Goal: Task Accomplishment & Management: Complete application form

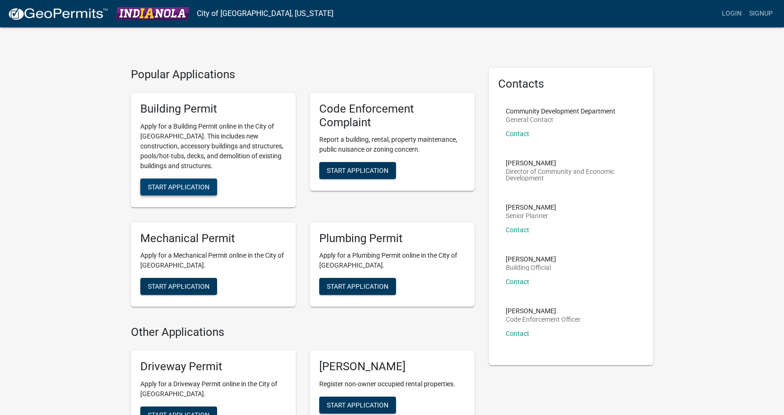
click at [194, 189] on span "Start Application" at bounding box center [179, 187] width 62 height 8
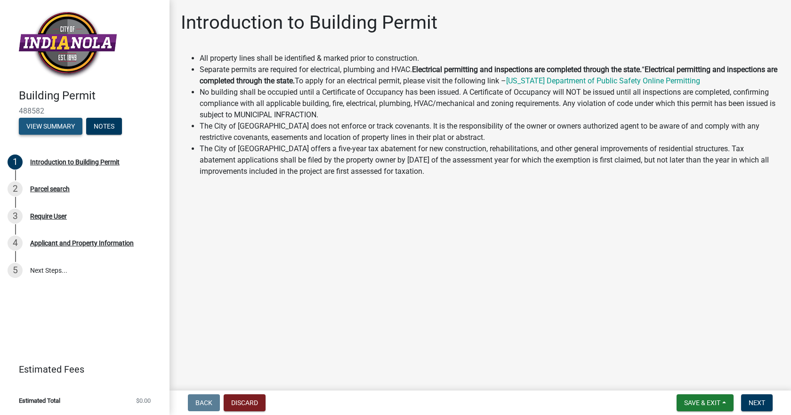
click at [53, 127] on button "View Summary" at bounding box center [51, 126] width 64 height 17
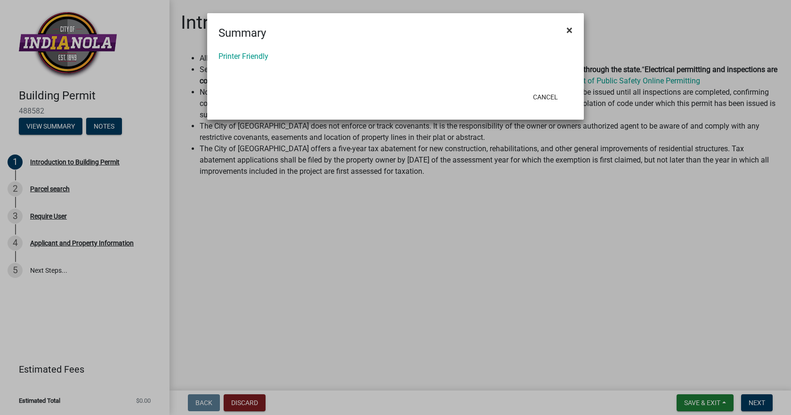
click at [562, 28] on button "×" at bounding box center [569, 30] width 21 height 26
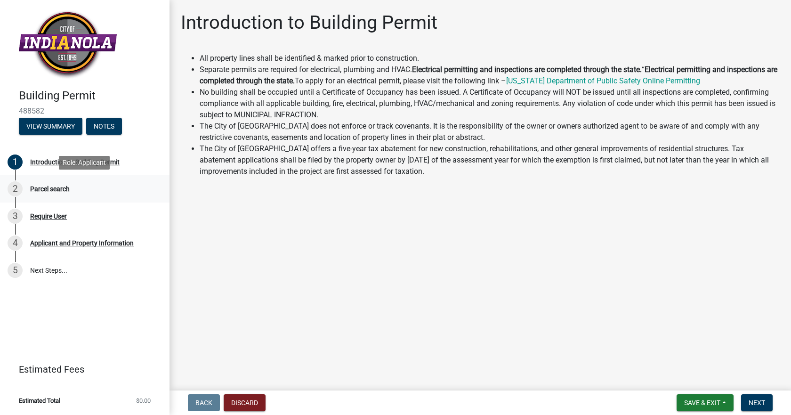
click at [50, 189] on div "Parcel search" at bounding box center [50, 189] width 40 height 7
click at [758, 402] on span "Next" at bounding box center [757, 403] width 16 height 8
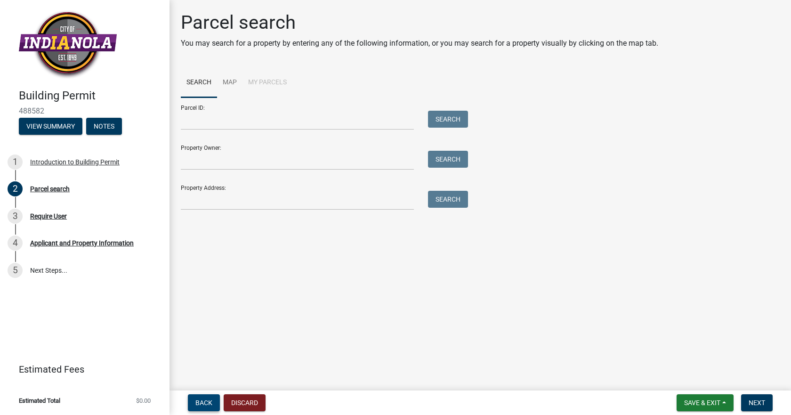
click at [208, 405] on span "Back" at bounding box center [203, 403] width 17 height 8
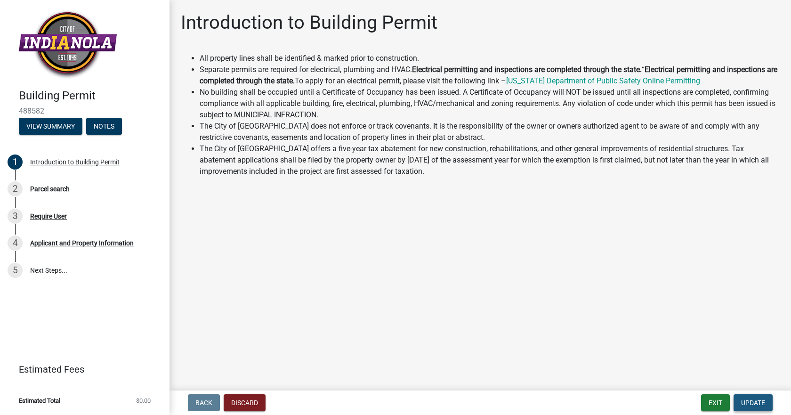
click at [756, 400] on span "Update" at bounding box center [753, 403] width 24 height 8
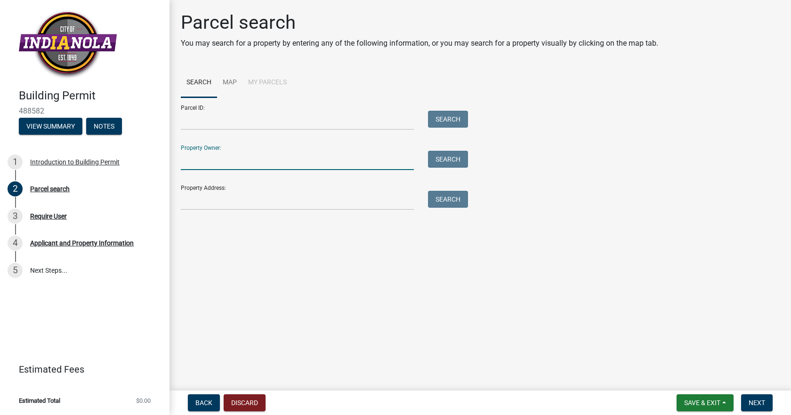
click at [231, 158] on input "Property Owner:" at bounding box center [297, 160] width 233 height 19
type input "[PERSON_NAME]"
click at [446, 158] on button "Search" at bounding box center [448, 159] width 40 height 17
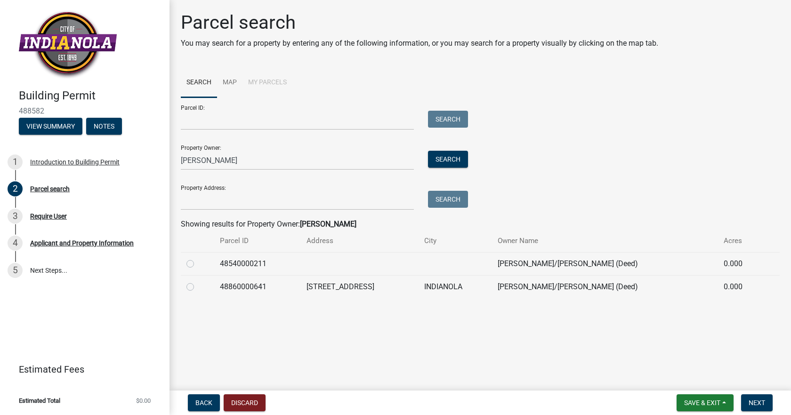
click at [198, 281] on label at bounding box center [198, 281] width 0 height 0
click at [198, 285] on input "radio" at bounding box center [201, 284] width 6 height 6
radio input "true"
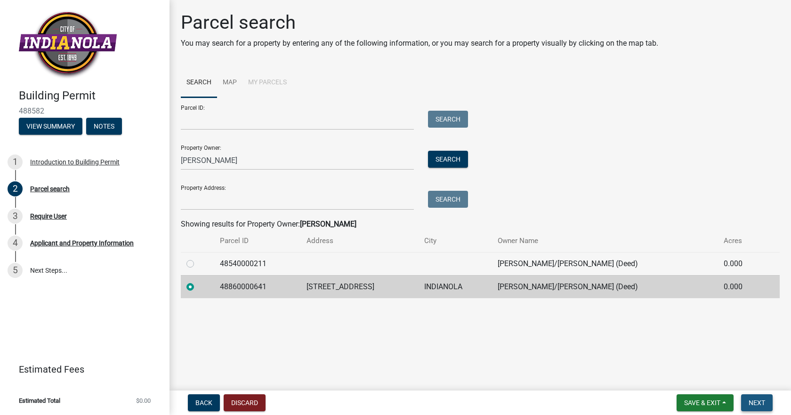
click at [762, 401] on span "Next" at bounding box center [757, 403] width 16 height 8
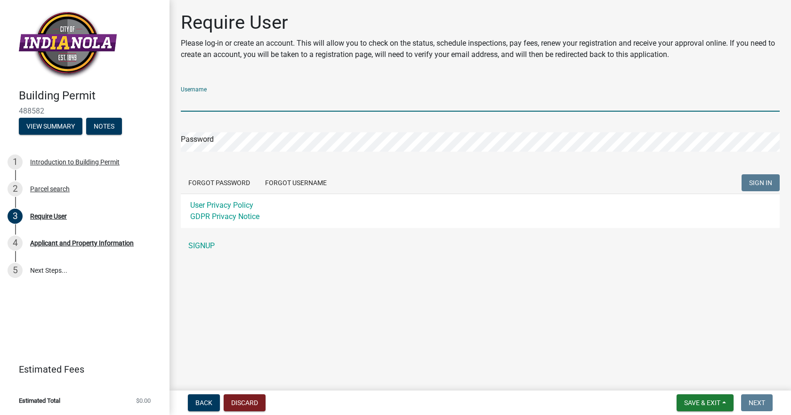
click at [274, 101] on input "Username" at bounding box center [480, 101] width 599 height 19
type input "[EMAIL_ADDRESS][DOMAIN_NAME]"
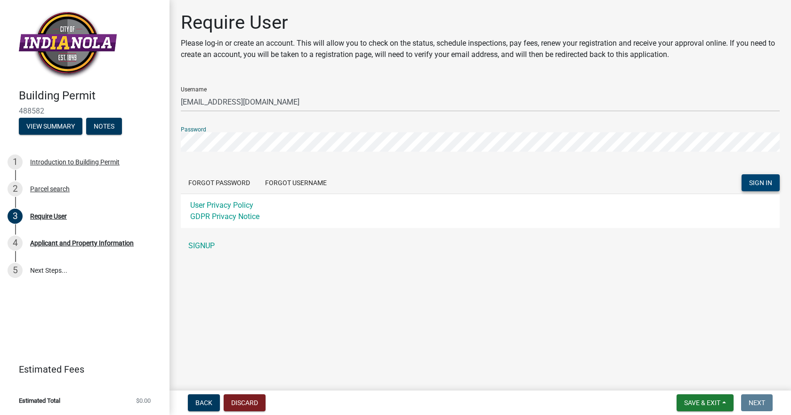
click at [773, 183] on button "SIGN IN" at bounding box center [761, 182] width 38 height 17
click at [162, 138] on div "Building Permit 488582 View Summary Notes 1 Introduction to Building Permit 2 P…" at bounding box center [395, 207] width 791 height 415
click at [742, 174] on button "SIGN IN" at bounding box center [761, 182] width 38 height 17
click at [153, 151] on div "Building Permit 488582 View Summary Notes 1 Introduction to Building Permit 2 P…" at bounding box center [395, 207] width 791 height 415
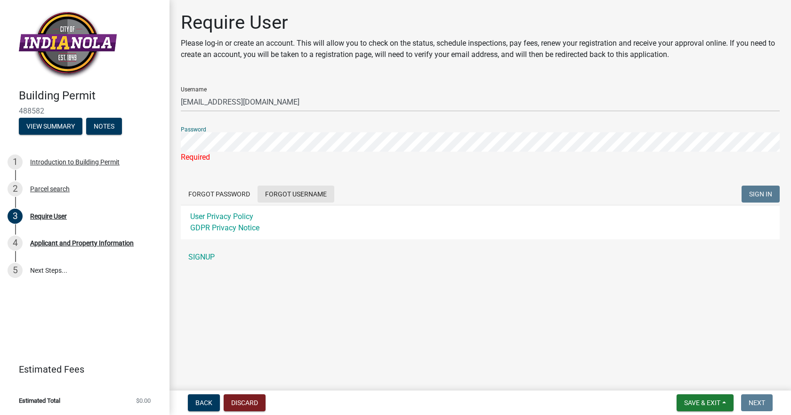
click at [310, 194] on button "Forgot Username" at bounding box center [296, 194] width 77 height 17
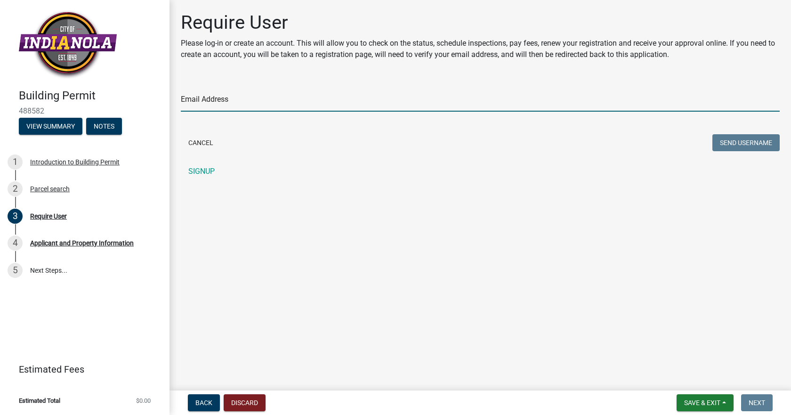
click at [284, 99] on input "Email Address" at bounding box center [480, 101] width 599 height 19
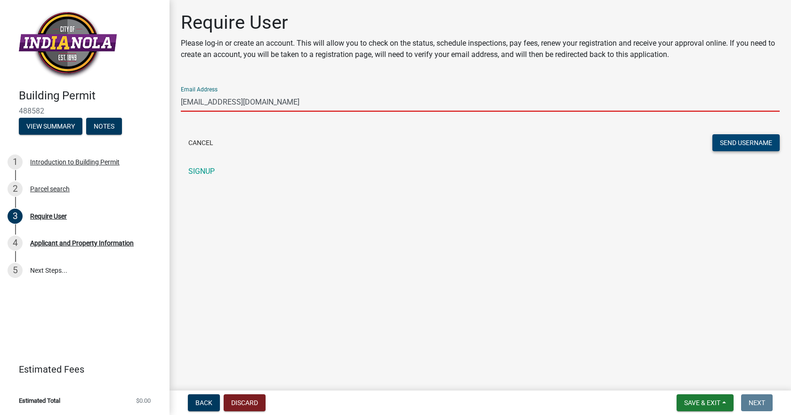
type input "[EMAIL_ADDRESS][DOMAIN_NAME]"
click at [745, 140] on button "Send Username" at bounding box center [746, 142] width 67 height 17
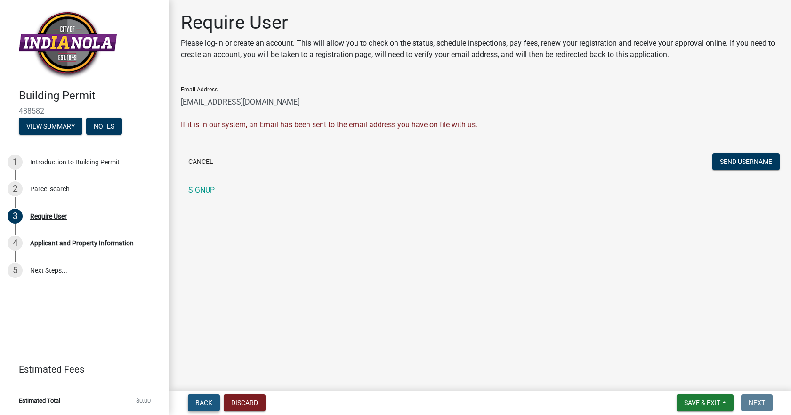
click at [203, 401] on span "Back" at bounding box center [203, 403] width 17 height 8
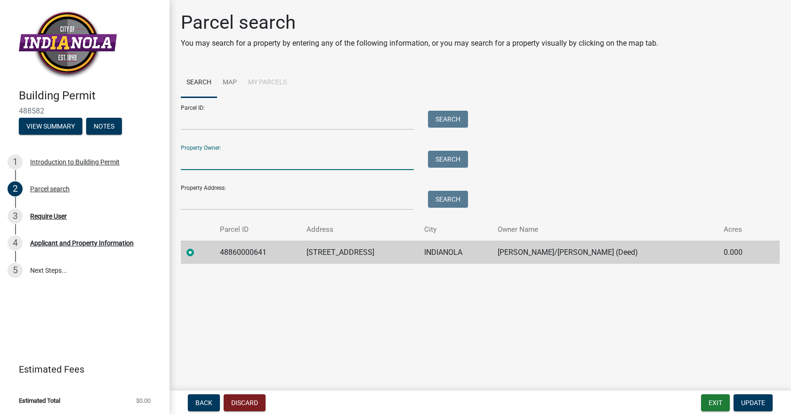
click at [207, 159] on input "Property Owner:" at bounding box center [297, 160] width 233 height 19
type input "[PERSON_NAME]"
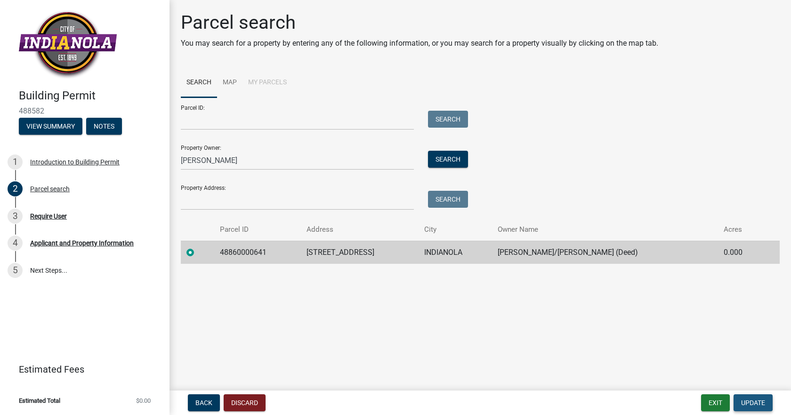
click at [752, 402] on span "Update" at bounding box center [753, 403] width 24 height 8
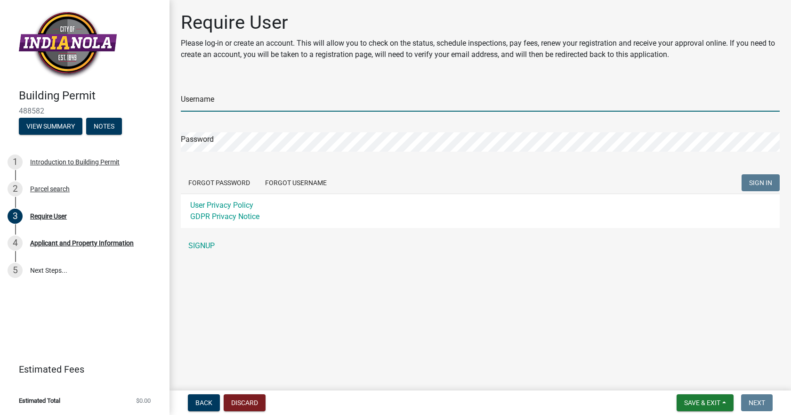
click at [287, 97] on input "Username" at bounding box center [480, 101] width 599 height 19
type input "[PERSON_NAME]"
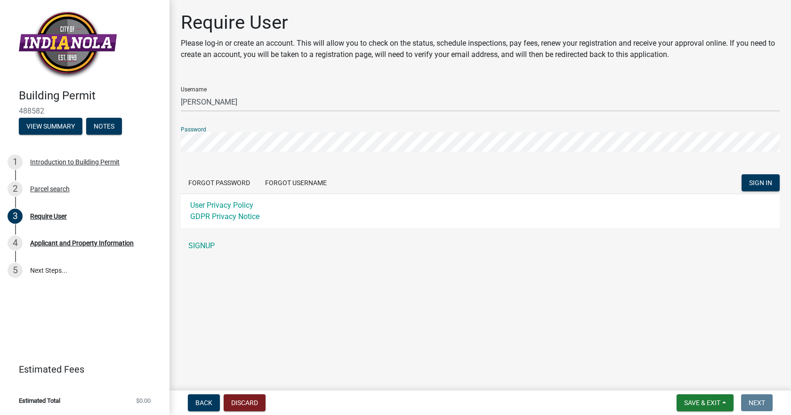
click at [742, 174] on button "SIGN IN" at bounding box center [761, 182] width 38 height 17
click at [230, 178] on button "Forgot Password" at bounding box center [219, 182] width 77 height 17
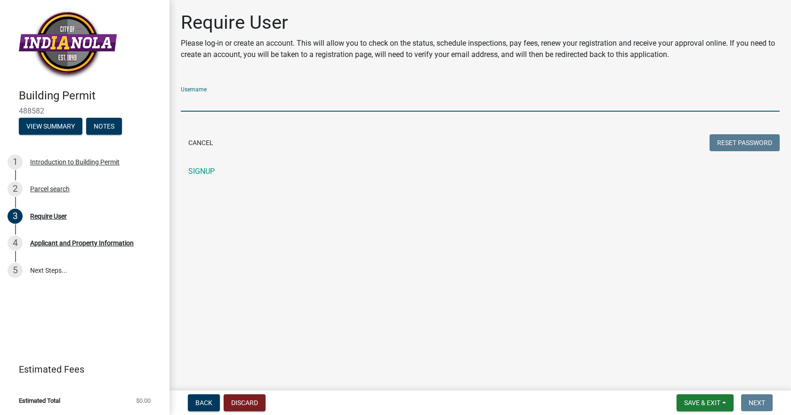
click at [276, 105] on input "Username" at bounding box center [480, 101] width 599 height 19
type input "[PERSON_NAME]"
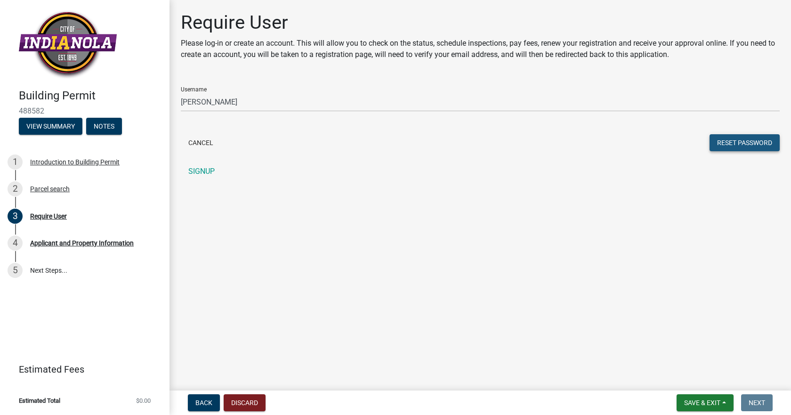
click at [753, 140] on button "Reset Password" at bounding box center [745, 142] width 70 height 17
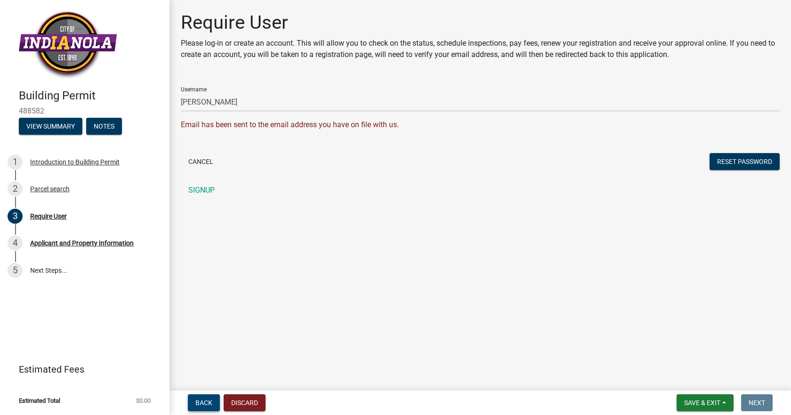
click at [207, 399] on span "Back" at bounding box center [203, 403] width 17 height 8
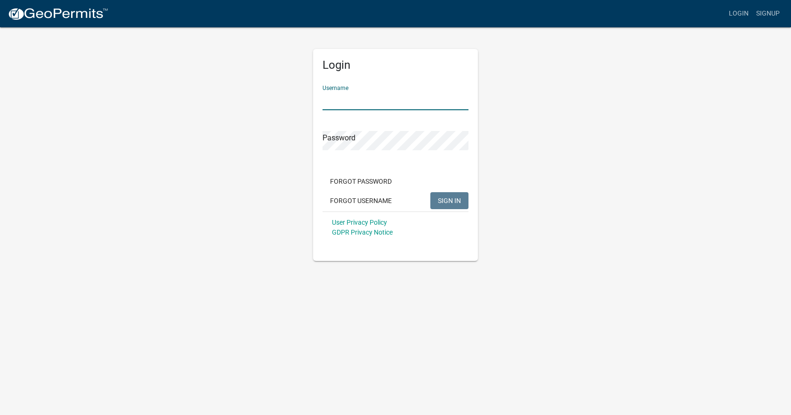
click at [369, 100] on input "Username" at bounding box center [396, 100] width 146 height 19
type input "[PERSON_NAME]"
click at [430, 192] on button "SIGN IN" at bounding box center [449, 200] width 38 height 17
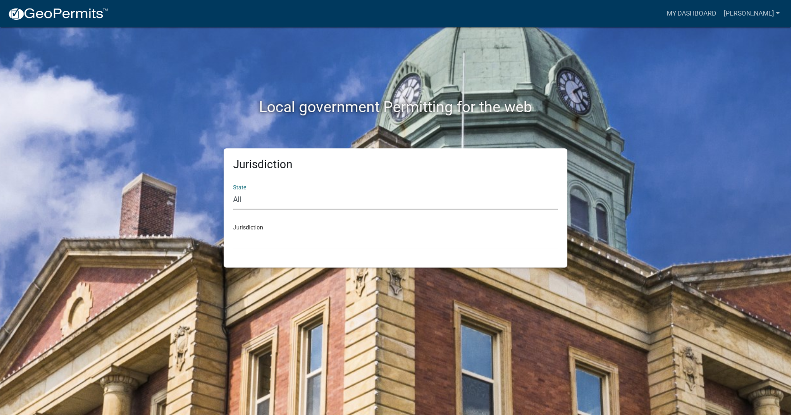
click at [291, 199] on select "All [US_STATE] [US_STATE] [US_STATE] [US_STATE] [US_STATE] [US_STATE] [US_STATE…" at bounding box center [395, 199] width 325 height 19
select select "[US_STATE]"
click at [233, 190] on select "All [US_STATE] [US_STATE] [US_STATE] [US_STATE] [US_STATE] [US_STATE] [US_STATE…" at bounding box center [395, 199] width 325 height 19
click at [241, 228] on div "Jurisdiction [GEOGRAPHIC_DATA], [US_STATE] [GEOGRAPHIC_DATA], [US_STATE] [GEOGR…" at bounding box center [395, 233] width 325 height 32
click at [237, 184] on div "State All [US_STATE] [US_STATE] [US_STATE] [US_STATE] [US_STATE] [US_STATE] [US…" at bounding box center [395, 193] width 325 height 32
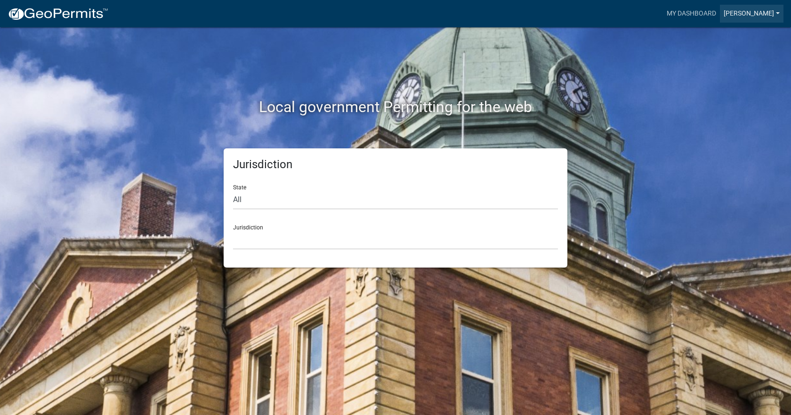
click at [751, 14] on link "[PERSON_NAME]" at bounding box center [752, 14] width 64 height 18
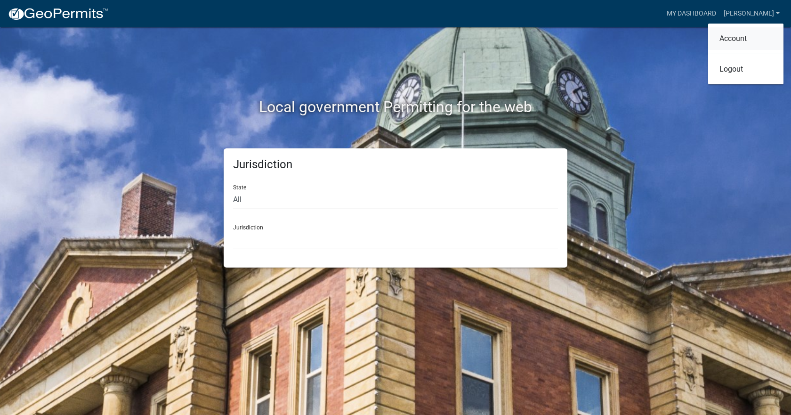
click at [741, 41] on link "Account" at bounding box center [745, 38] width 75 height 23
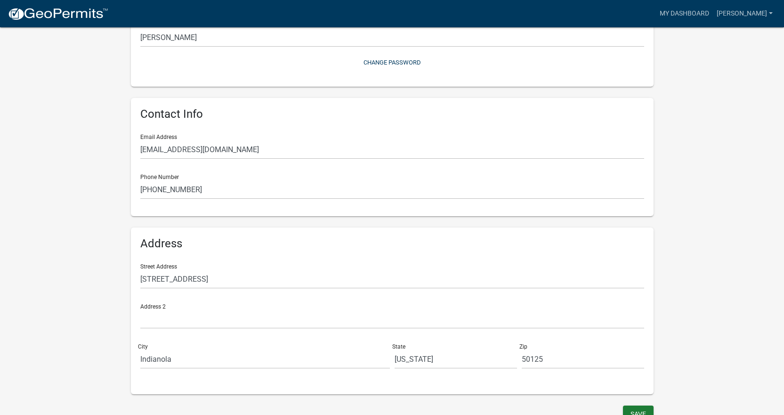
scroll to position [134, 0]
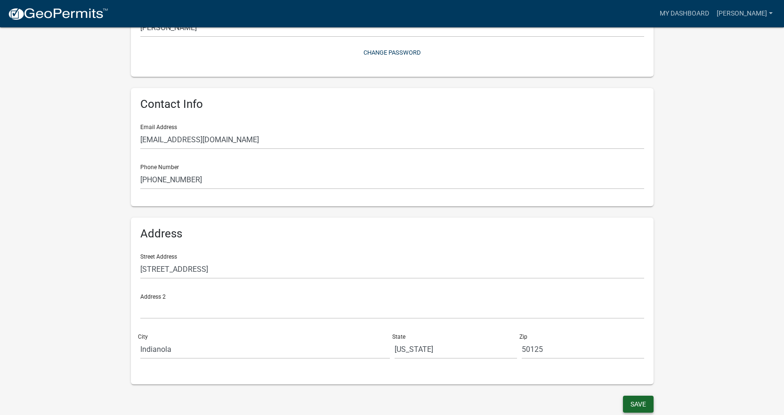
click at [635, 400] on button "Save" at bounding box center [638, 404] width 31 height 17
click at [696, 20] on link "My Dashboard" at bounding box center [684, 14] width 57 height 18
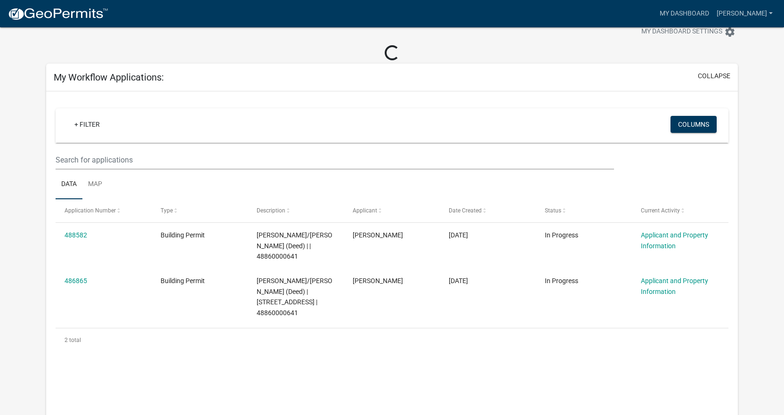
scroll to position [150, 0]
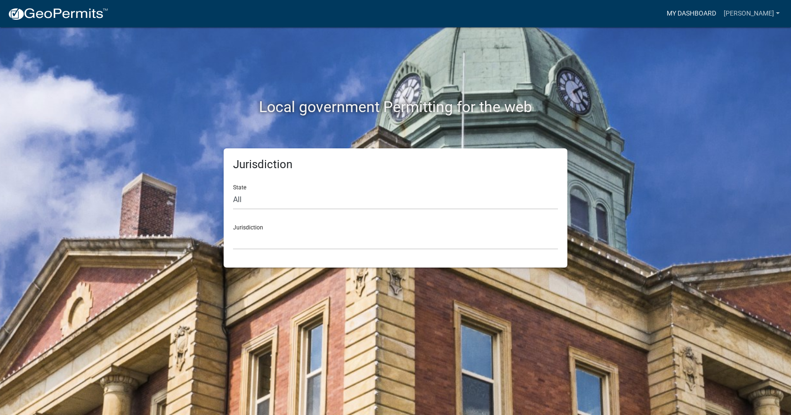
click at [694, 8] on link "My Dashboard" at bounding box center [691, 14] width 57 height 18
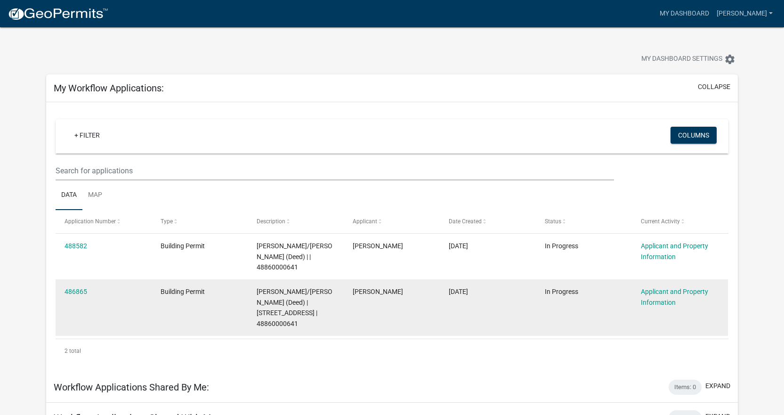
click at [656, 297] on div "Applicant and Property Information" at bounding box center [680, 297] width 78 height 22
click at [73, 291] on link "486865" at bounding box center [76, 292] width 23 height 8
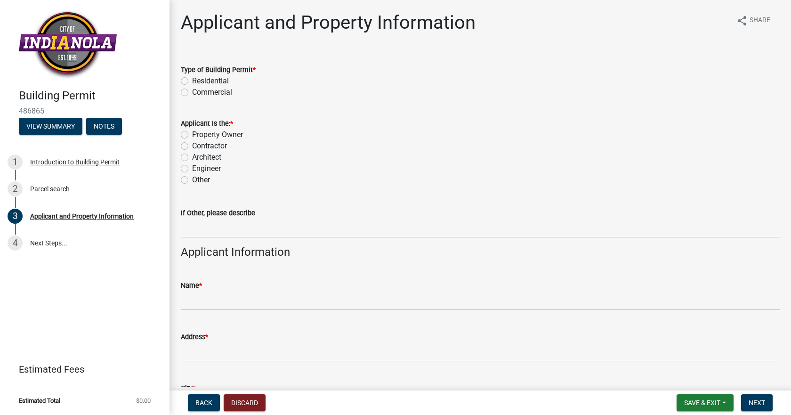
click at [192, 82] on label "Residential" at bounding box center [210, 80] width 37 height 11
click at [192, 81] on input "Residential" at bounding box center [195, 78] width 6 height 6
radio input "true"
click at [183, 139] on div "Property Owner" at bounding box center [480, 134] width 599 height 11
click at [202, 288] on span "*" at bounding box center [200, 286] width 3 height 8
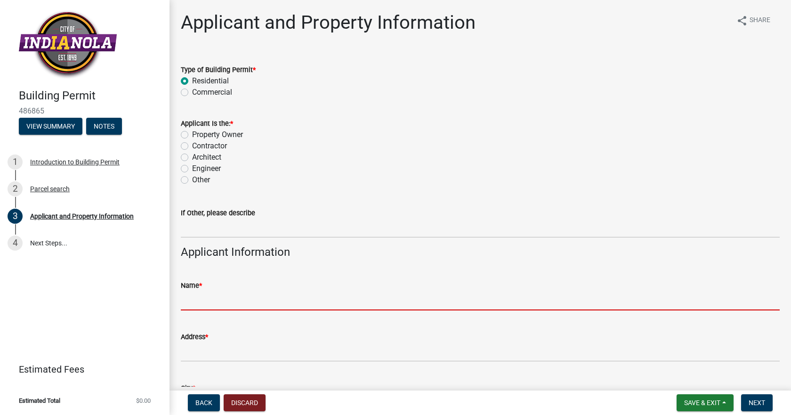
click at [202, 291] on input "Name *" at bounding box center [480, 300] width 599 height 19
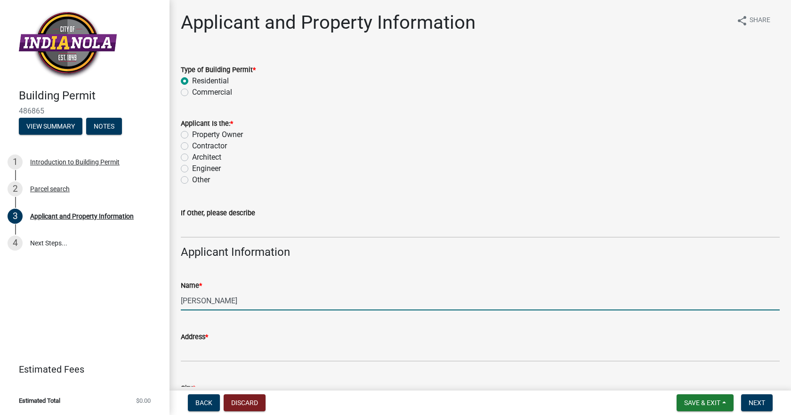
type input "[PERSON_NAME]"
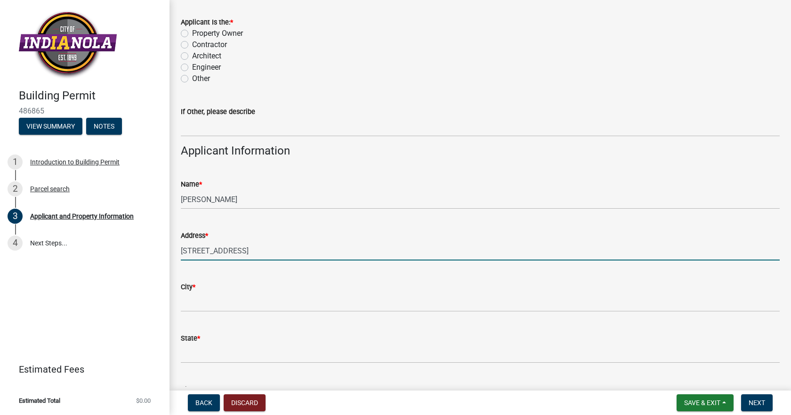
scroll to position [126, 0]
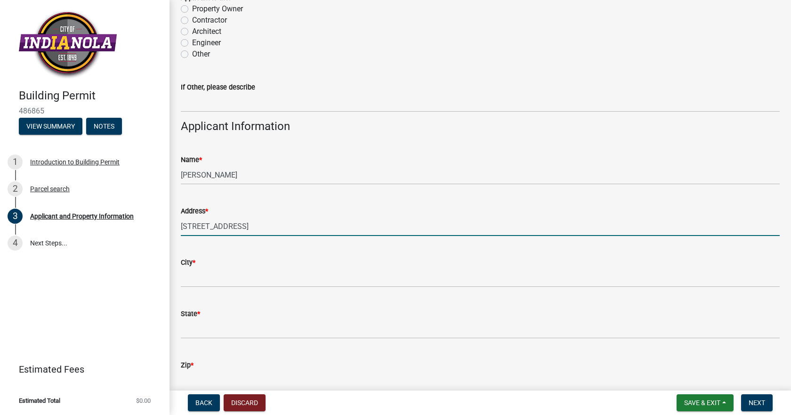
type input "[STREET_ADDRESS]"
click at [346, 265] on div "City *" at bounding box center [480, 262] width 599 height 11
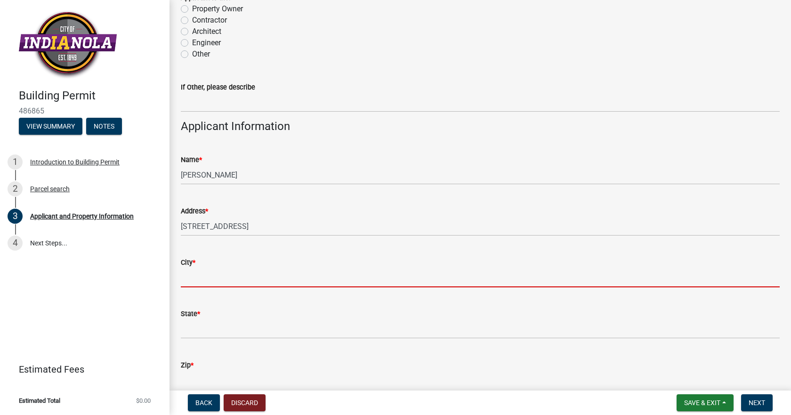
click at [349, 278] on input "City *" at bounding box center [480, 277] width 599 height 19
type input "Indianola"
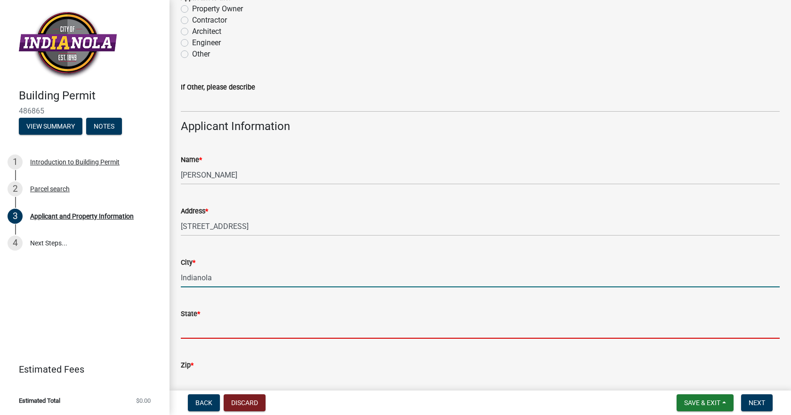
type input "[US_STATE]"
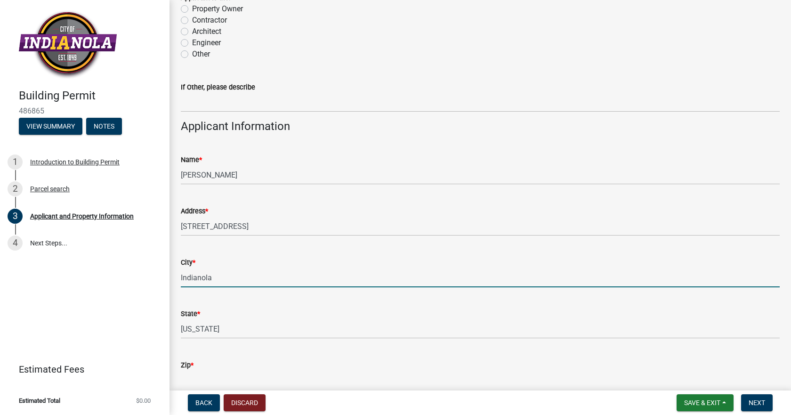
type input "50125"
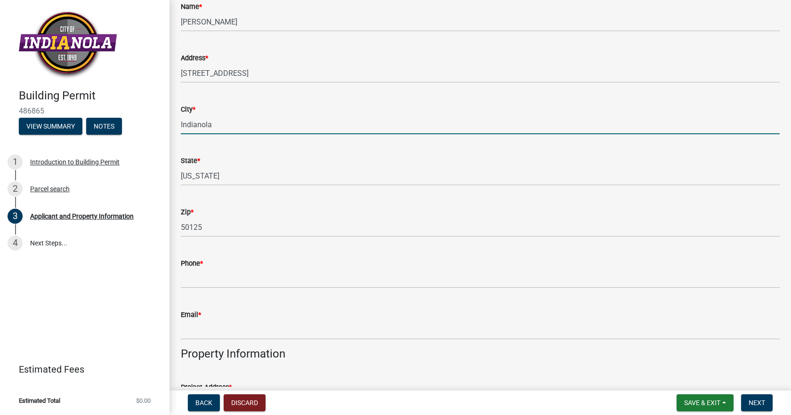
scroll to position [283, 0]
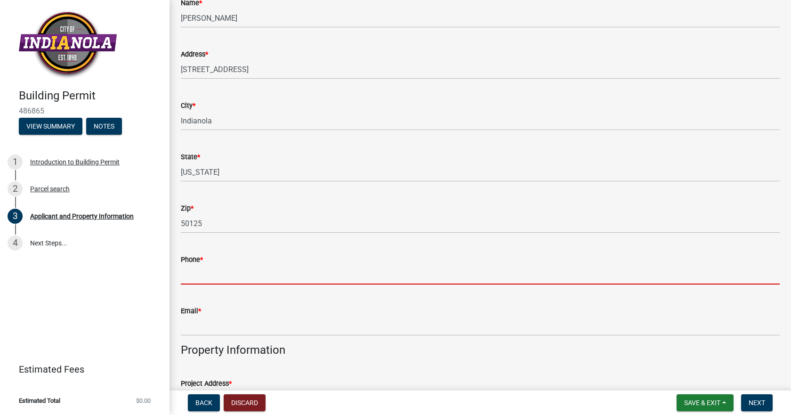
click at [292, 274] on input "Phone *" at bounding box center [480, 274] width 599 height 19
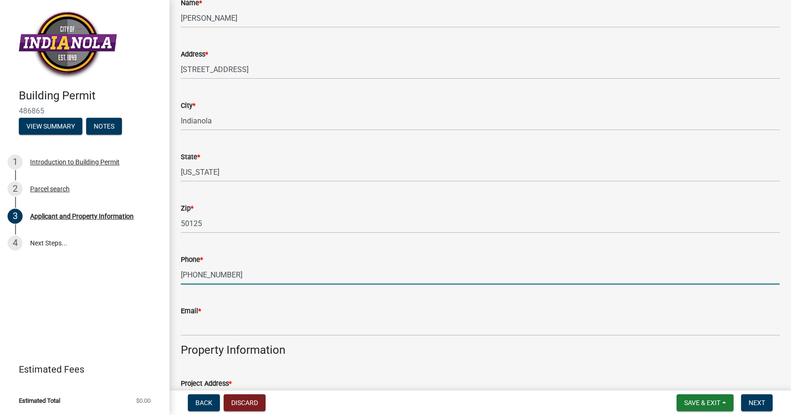
type input "[PHONE_NUMBER]"
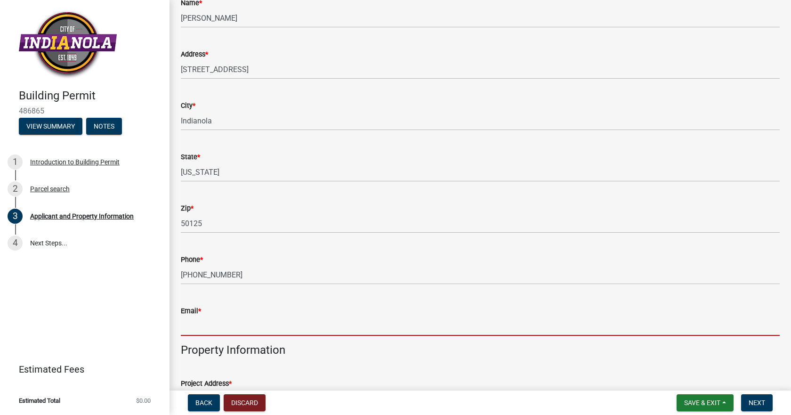
click at [282, 330] on input "Email *" at bounding box center [480, 325] width 599 height 19
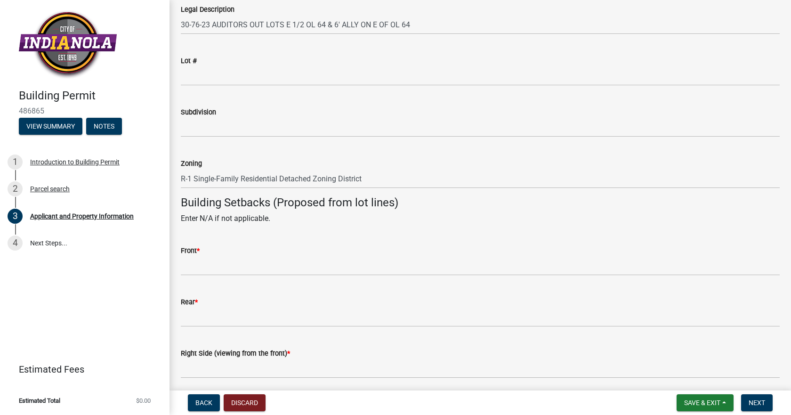
scroll to position [753, 0]
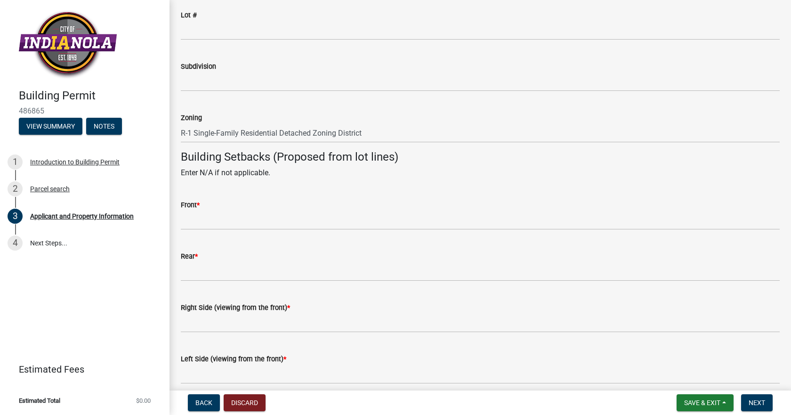
type input "[EMAIL_ADDRESS][DOMAIN_NAME]"
click at [293, 202] on div "Front *" at bounding box center [480, 204] width 599 height 11
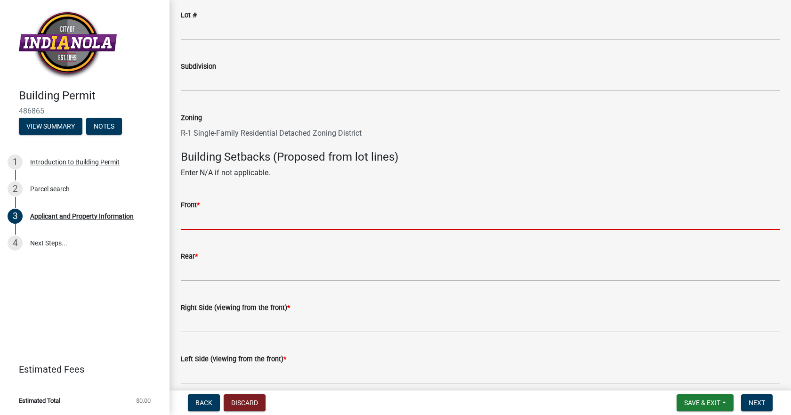
click at [287, 216] on input "Front *" at bounding box center [480, 220] width 599 height 19
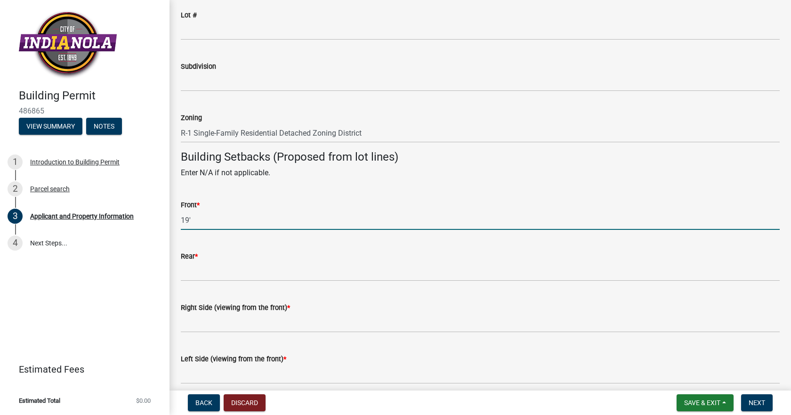
type input "19'"
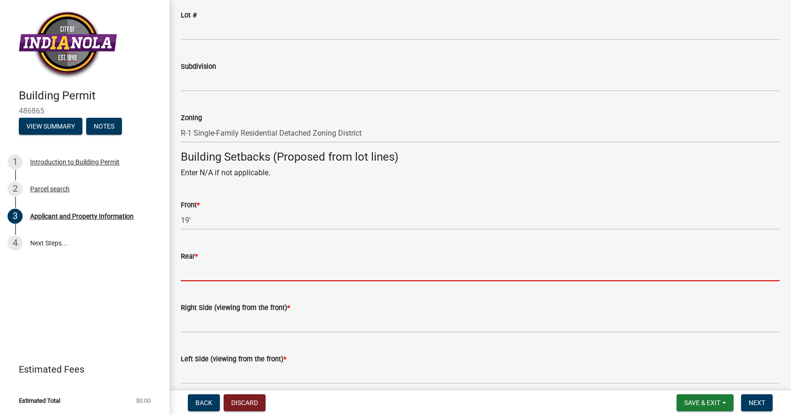
click at [219, 276] on input "Rear *" at bounding box center [480, 271] width 599 height 19
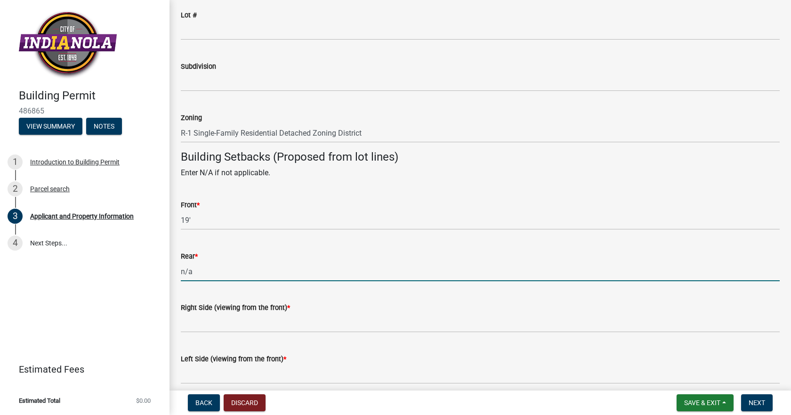
type input "n/a"
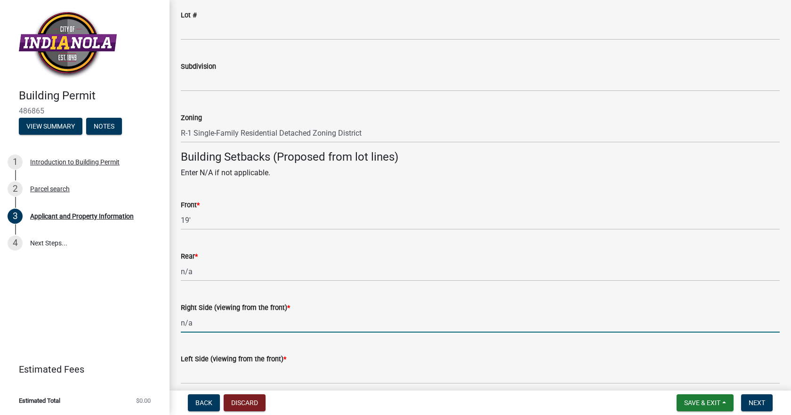
type input "n/a"
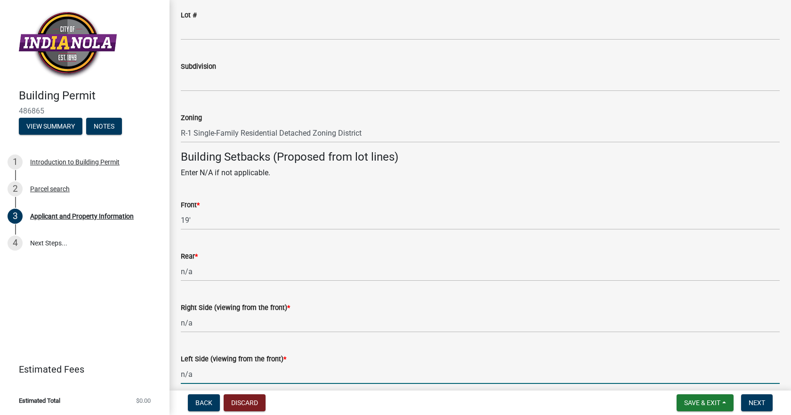
type input "n/a"
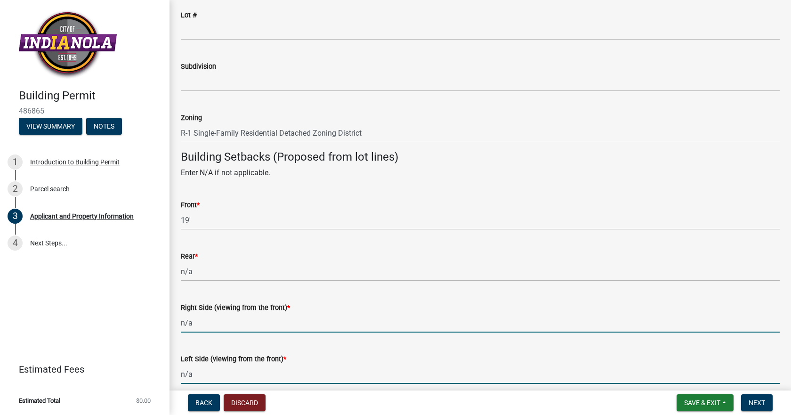
click at [207, 324] on input "n/a" at bounding box center [480, 322] width 599 height 19
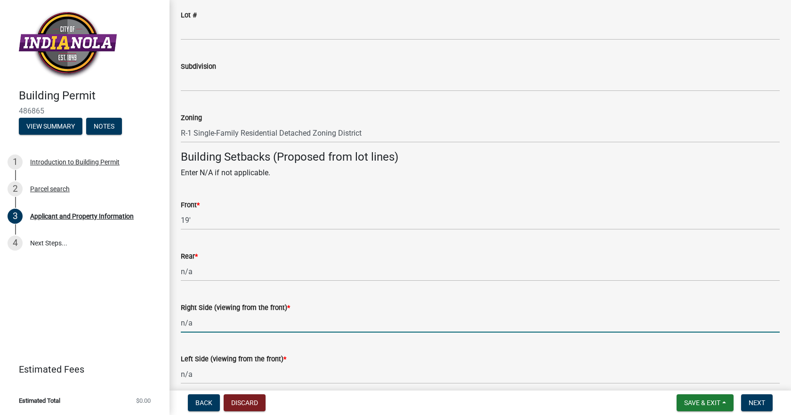
drag, startPoint x: 207, startPoint y: 324, endPoint x: 165, endPoint y: 328, distance: 42.1
click at [165, 328] on div "Building Permit 486865 View Summary Notes 1 Introduction to Building Permit 2 P…" at bounding box center [395, 207] width 791 height 415
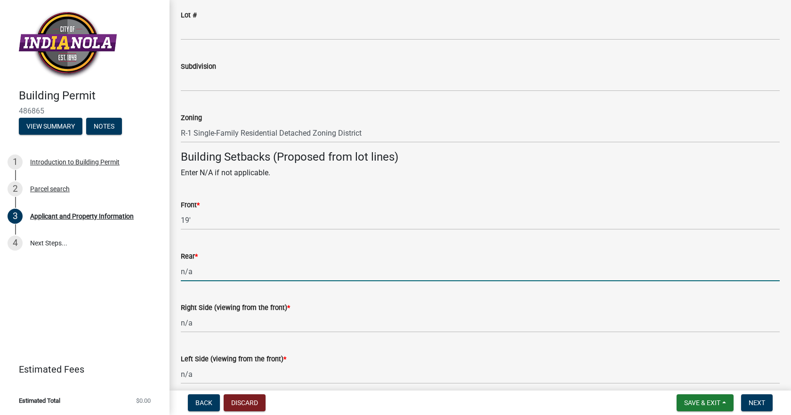
click at [203, 269] on input "n/a" at bounding box center [480, 271] width 599 height 19
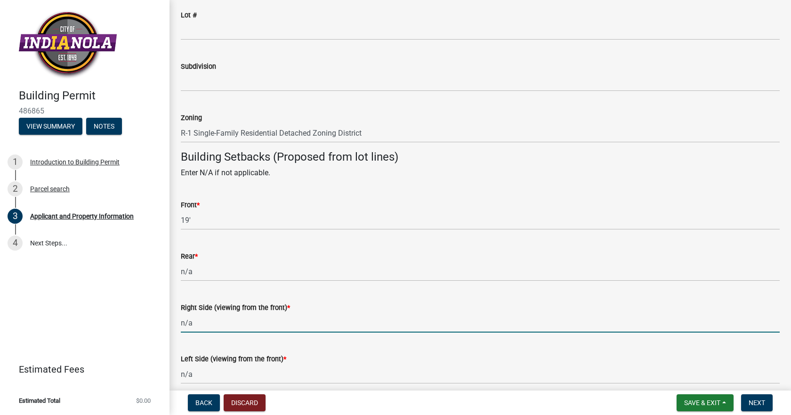
drag, startPoint x: 200, startPoint y: 322, endPoint x: 171, endPoint y: 336, distance: 32.4
click at [170, 329] on div "Applicant and Property Information share Share Type of Building Permit * Reside…" at bounding box center [481, 49] width 622 height 1583
drag, startPoint x: 234, startPoint y: 321, endPoint x: 179, endPoint y: 323, distance: 54.7
click at [179, 323] on div "Right Side (viewing from the front) * approximately" at bounding box center [480, 311] width 613 height 44
type input "approximately"
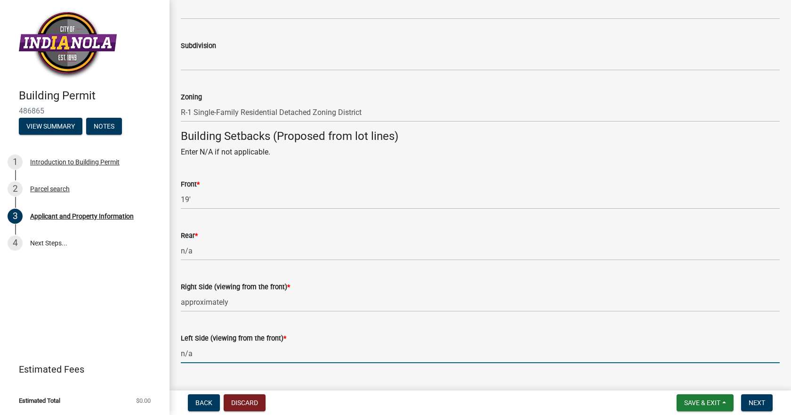
drag, startPoint x: 194, startPoint y: 371, endPoint x: 170, endPoint y: 378, distance: 25.5
click at [170, 378] on div "Applicant and Property Information share Share Type of Building Permit * Reside…" at bounding box center [481, 28] width 622 height 1583
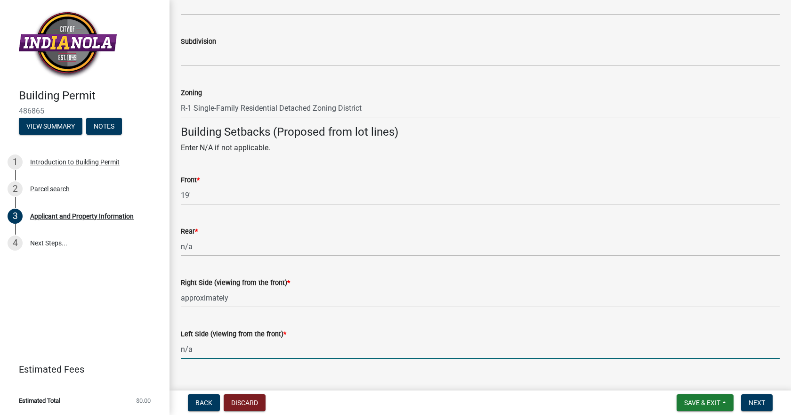
paste input "approximately"
type input "approximately"
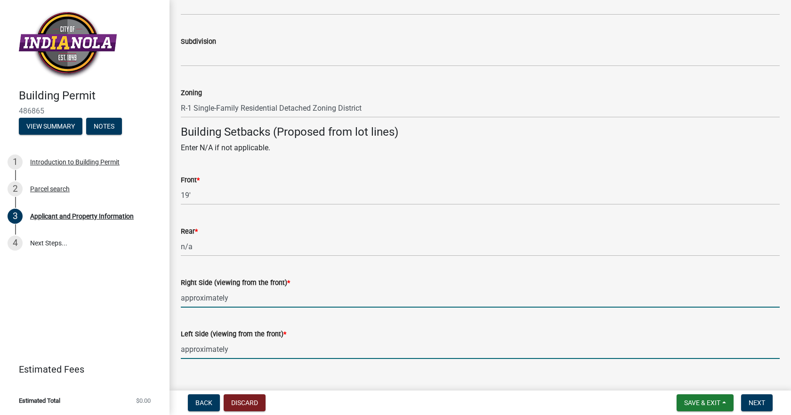
click at [252, 297] on input "approximately" at bounding box center [480, 297] width 599 height 19
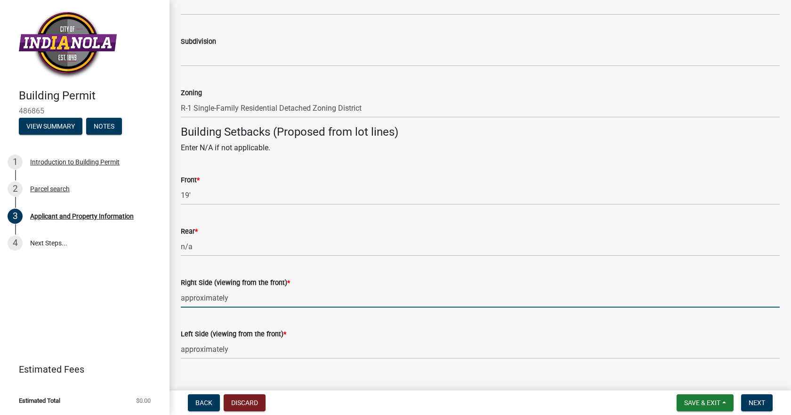
type input "approximately"
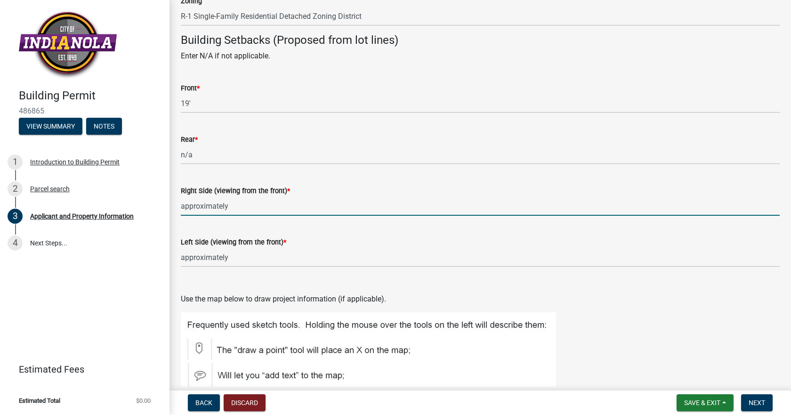
scroll to position [873, 0]
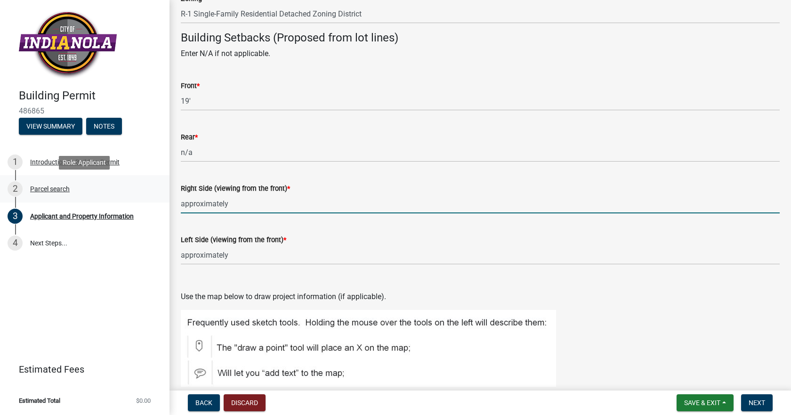
drag, startPoint x: 230, startPoint y: 205, endPoint x: 158, endPoint y: 198, distance: 71.9
click at [158, 198] on div "Building Permit 486865 View Summary Notes 1 Introduction to Building Permit 2 P…" at bounding box center [395, 207] width 791 height 415
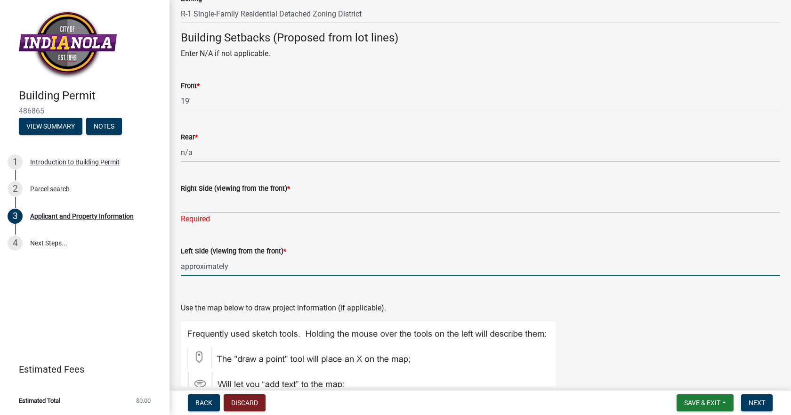
drag, startPoint x: 235, startPoint y: 256, endPoint x: 133, endPoint y: 259, distance: 102.2
click at [133, 259] on div "Building Permit 486865 View Summary Notes 1 Introduction to Building Permit 2 P…" at bounding box center [395, 207] width 791 height 415
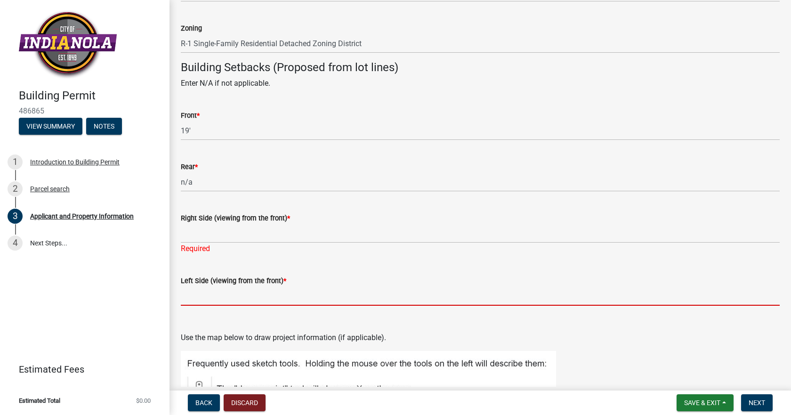
scroll to position [841, 0]
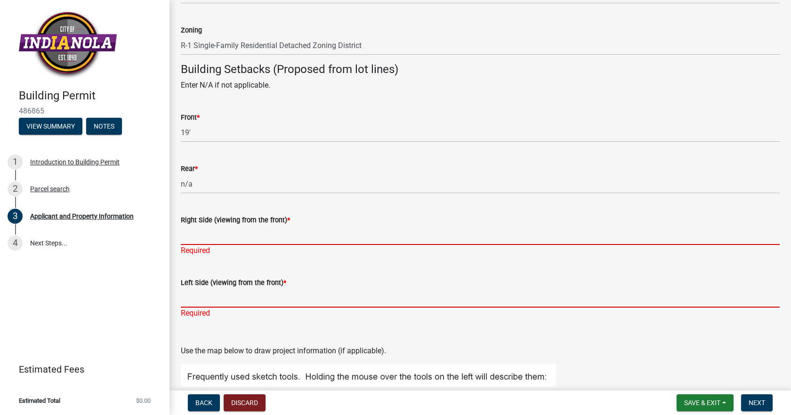
click at [224, 232] on input "Right Side (viewing from the front) *" at bounding box center [480, 235] width 599 height 19
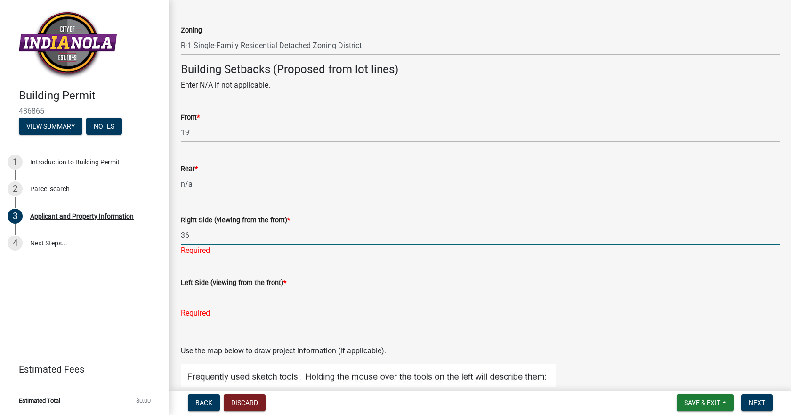
type input "36"
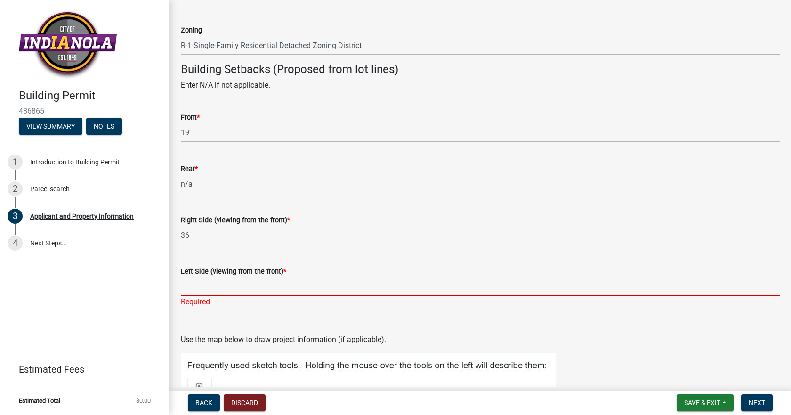
click at [210, 294] on input "Left Side (viewing from the front) *" at bounding box center [480, 286] width 599 height 19
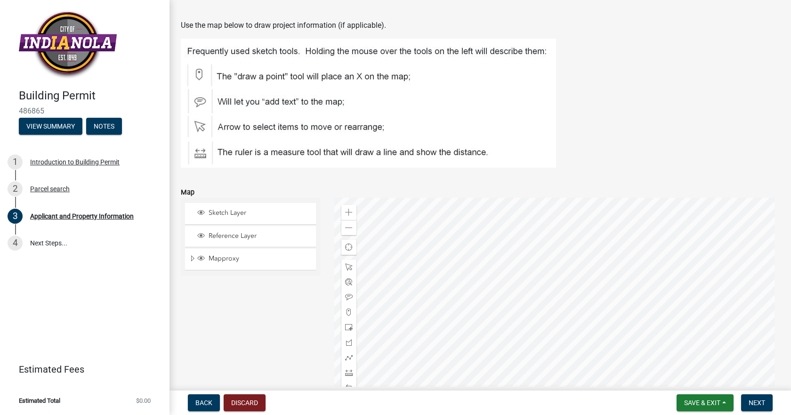
scroll to position [1187, 0]
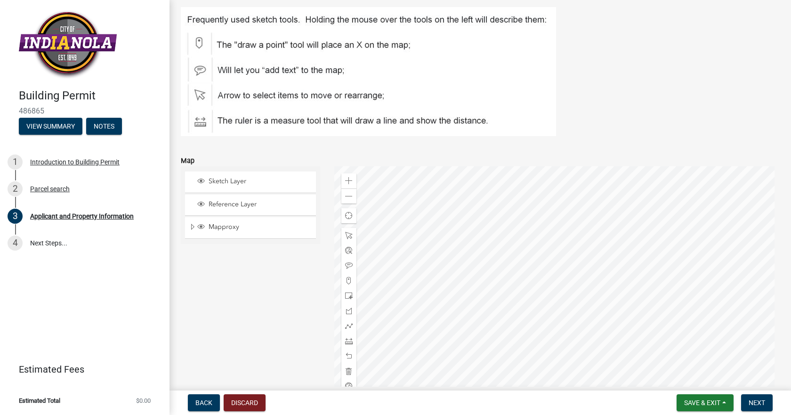
type input "25"
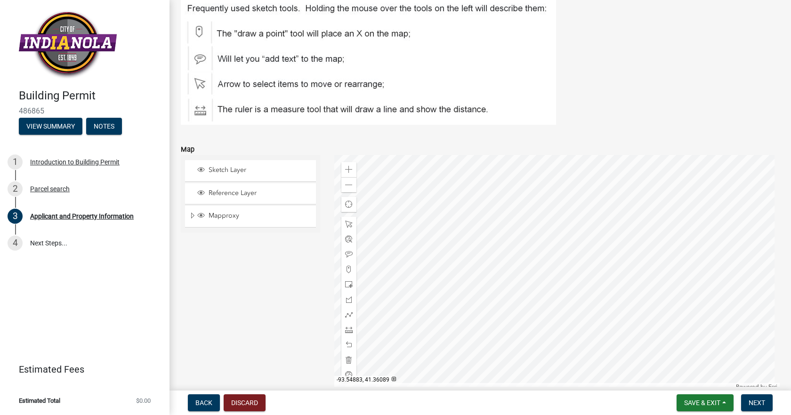
scroll to position [1175, 0]
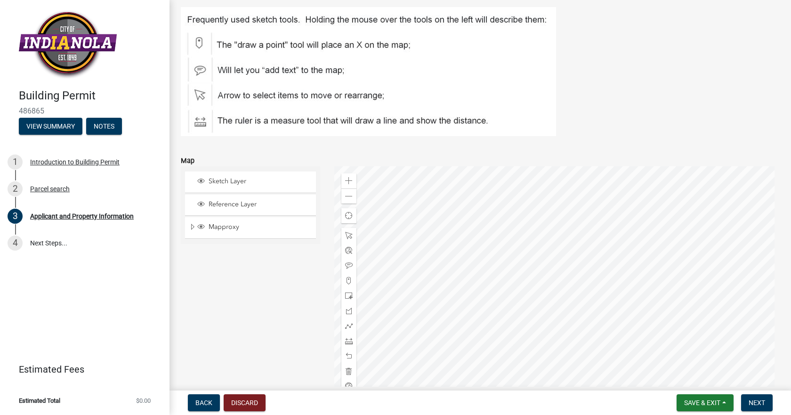
click at [199, 43] on img at bounding box center [368, 71] width 375 height 129
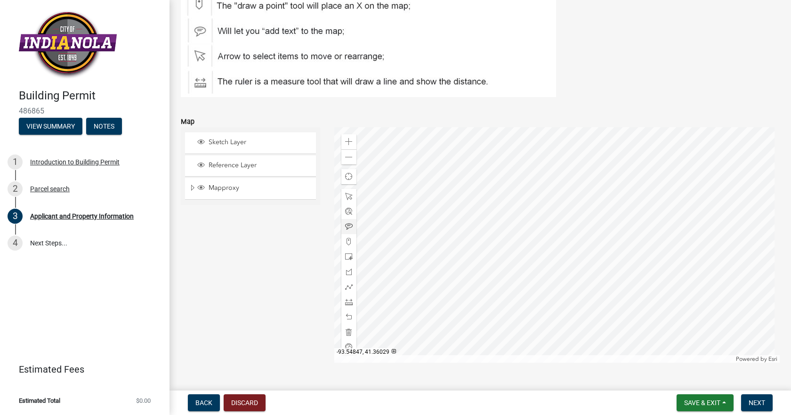
scroll to position [1204, 0]
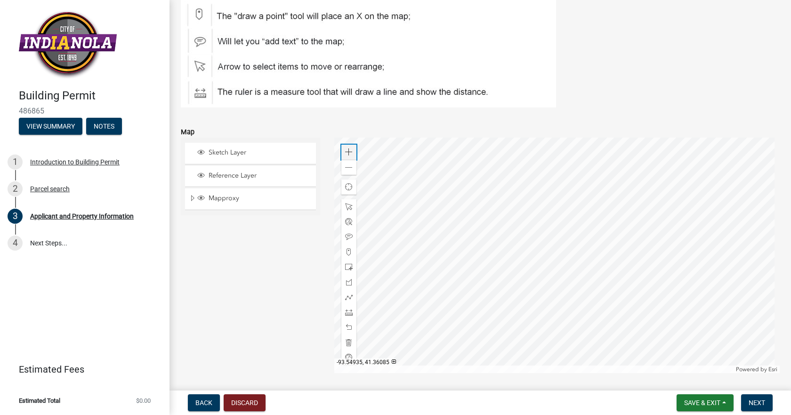
click at [345, 152] on span at bounding box center [349, 152] width 8 height 8
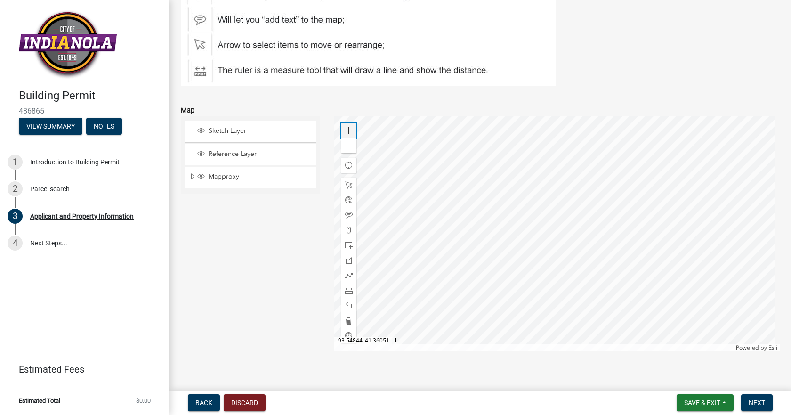
scroll to position [1236, 0]
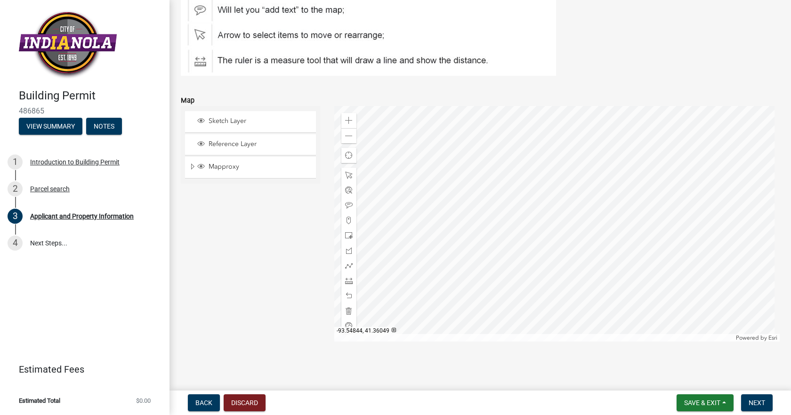
click at [527, 107] on div at bounding box center [557, 223] width 446 height 235
click at [539, 186] on div at bounding box center [557, 223] width 446 height 235
click at [351, 118] on div "Zoom in" at bounding box center [348, 120] width 15 height 15
click at [348, 220] on span at bounding box center [349, 221] width 8 height 8
click at [586, 191] on div at bounding box center [557, 223] width 446 height 235
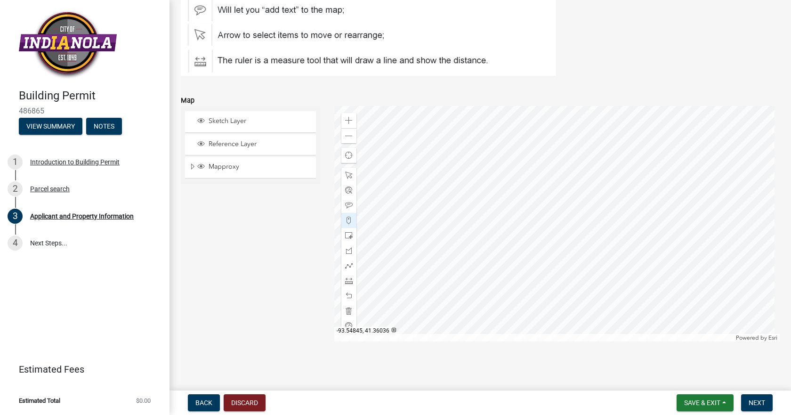
click at [499, 190] on div at bounding box center [557, 223] width 446 height 235
click at [502, 239] on div at bounding box center [557, 223] width 446 height 235
click at [591, 236] on div at bounding box center [557, 223] width 446 height 235
click at [346, 283] on span at bounding box center [349, 281] width 8 height 8
click at [508, 241] on div at bounding box center [557, 223] width 446 height 235
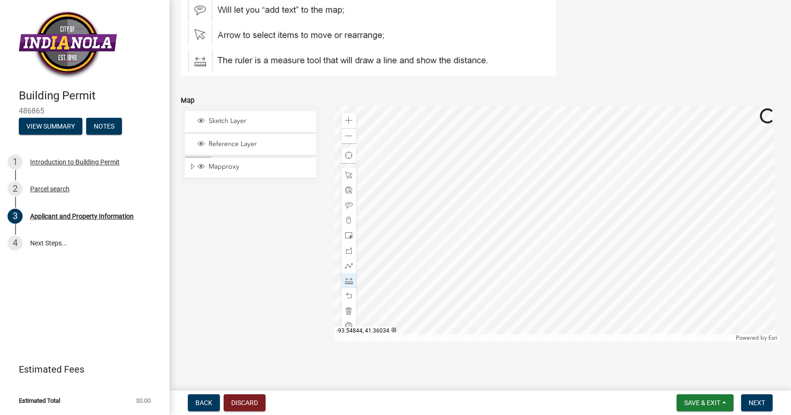
click at [520, 241] on div at bounding box center [557, 223] width 446 height 235
click at [603, 240] on div at bounding box center [557, 223] width 446 height 235
click at [502, 240] on div at bounding box center [557, 223] width 446 height 235
click at [493, 241] on div at bounding box center [557, 223] width 446 height 235
click at [493, 242] on div at bounding box center [557, 223] width 446 height 235
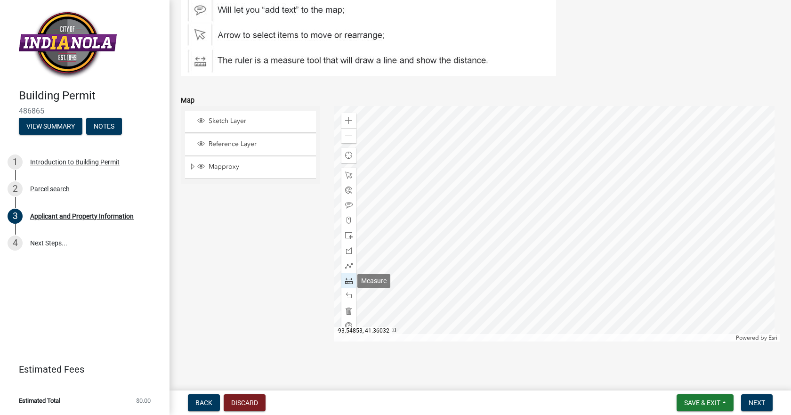
click at [348, 282] on span at bounding box center [349, 281] width 8 height 8
click at [348, 219] on span at bounding box center [349, 221] width 8 height 8
click at [493, 241] on div at bounding box center [557, 223] width 446 height 235
click at [485, 240] on div at bounding box center [557, 223] width 446 height 235
click at [483, 191] on div at bounding box center [557, 223] width 446 height 235
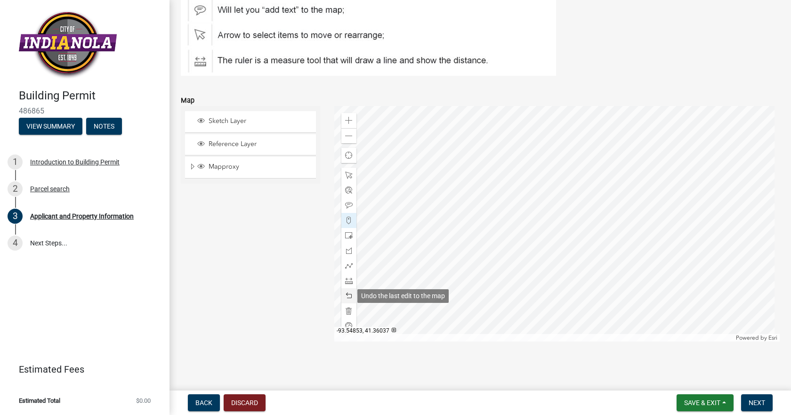
click at [347, 296] on span at bounding box center [349, 296] width 8 height 8
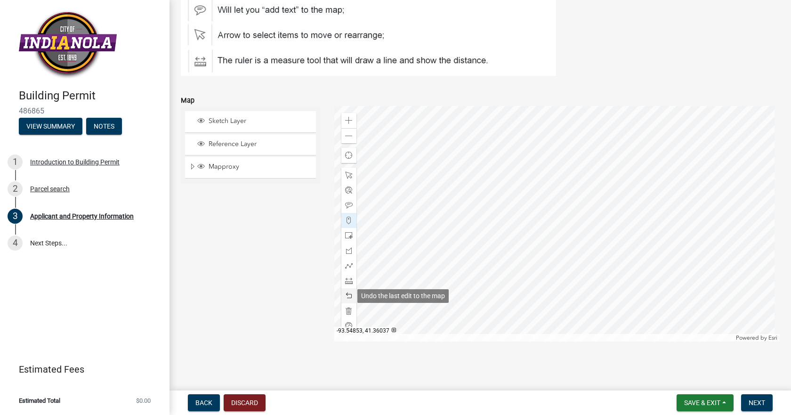
click at [347, 296] on span at bounding box center [349, 296] width 8 height 8
click at [349, 296] on span at bounding box center [349, 296] width 8 height 8
click at [588, 190] on div at bounding box center [557, 223] width 446 height 235
click at [478, 193] on div at bounding box center [557, 223] width 446 height 235
click at [484, 243] on div at bounding box center [557, 223] width 446 height 235
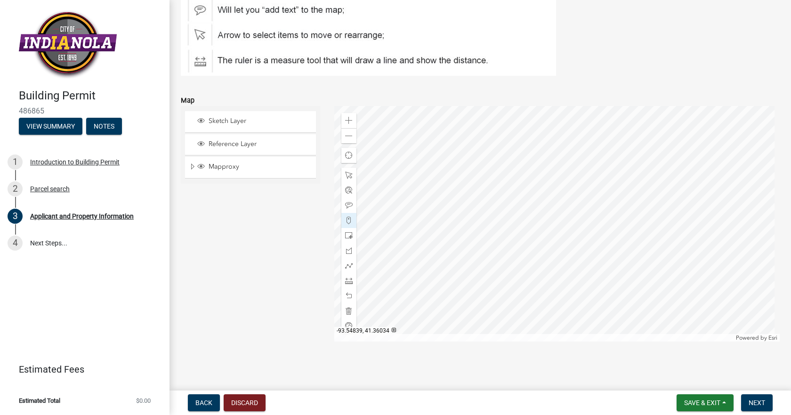
click at [589, 237] on div at bounding box center [557, 223] width 446 height 235
click at [345, 294] on span at bounding box center [349, 296] width 8 height 8
click at [590, 242] on div at bounding box center [557, 223] width 446 height 235
click at [348, 280] on span at bounding box center [349, 281] width 8 height 8
click at [483, 244] on div at bounding box center [557, 223] width 446 height 235
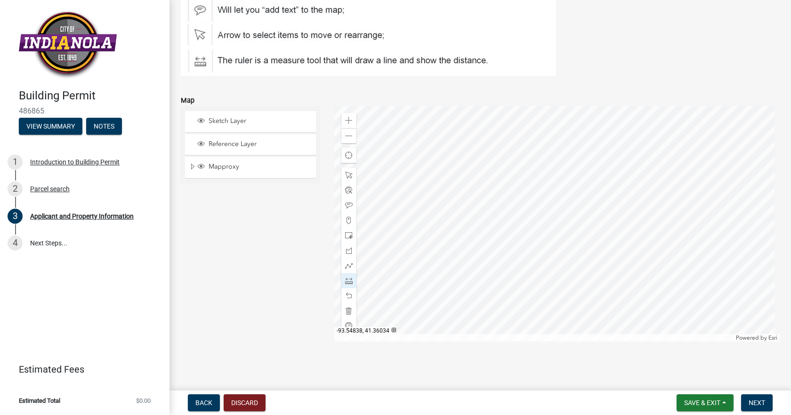
click at [605, 243] on div at bounding box center [557, 223] width 446 height 235
click at [345, 292] on span at bounding box center [349, 296] width 8 height 8
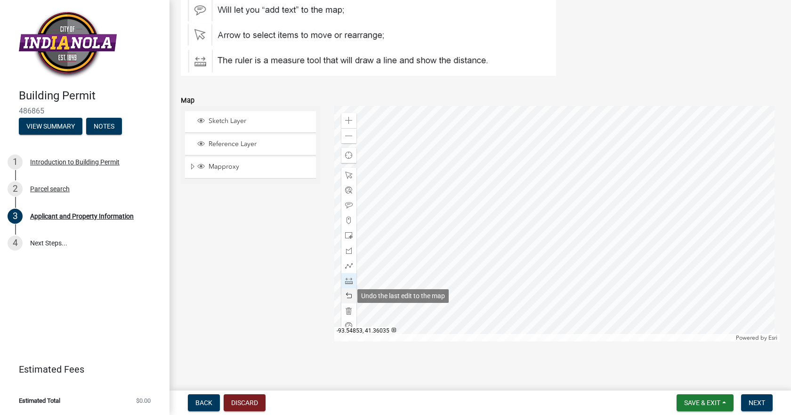
click at [345, 292] on span at bounding box center [349, 296] width 8 height 8
click at [484, 192] on div at bounding box center [557, 223] width 446 height 235
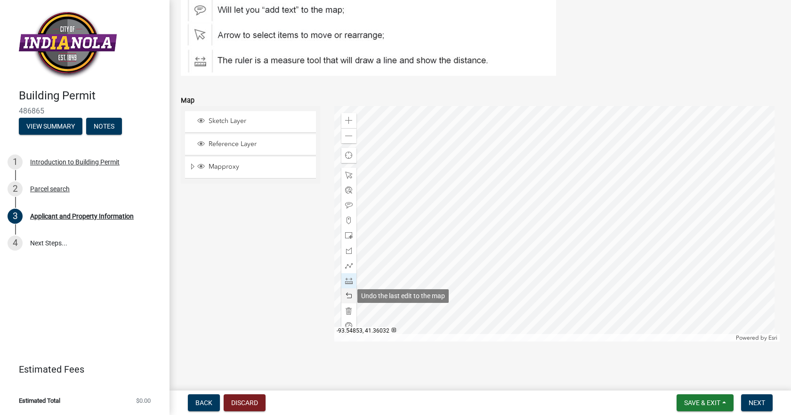
click at [346, 293] on span at bounding box center [349, 296] width 8 height 8
click at [347, 220] on span at bounding box center [349, 221] width 8 height 8
click at [597, 188] on div at bounding box center [557, 223] width 446 height 235
click at [477, 191] on div at bounding box center [557, 223] width 446 height 235
click at [348, 295] on span at bounding box center [349, 296] width 8 height 8
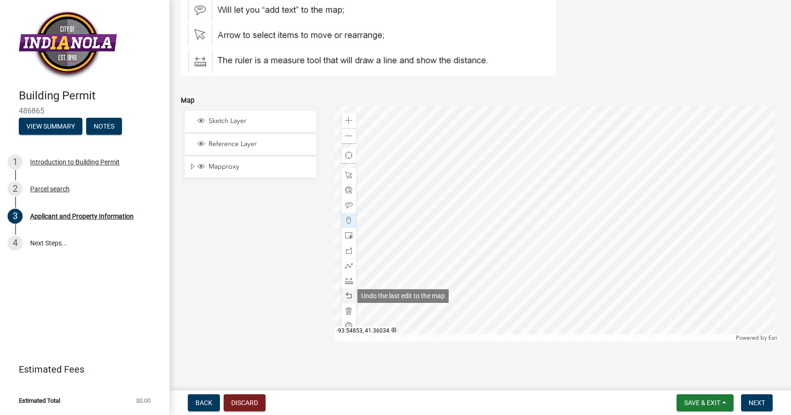
click at [348, 295] on span at bounding box center [349, 296] width 8 height 8
click at [345, 217] on span at bounding box center [349, 221] width 8 height 8
click at [484, 191] on div at bounding box center [557, 223] width 446 height 235
click at [486, 242] on div at bounding box center [557, 223] width 446 height 235
click at [594, 189] on div at bounding box center [557, 223] width 446 height 235
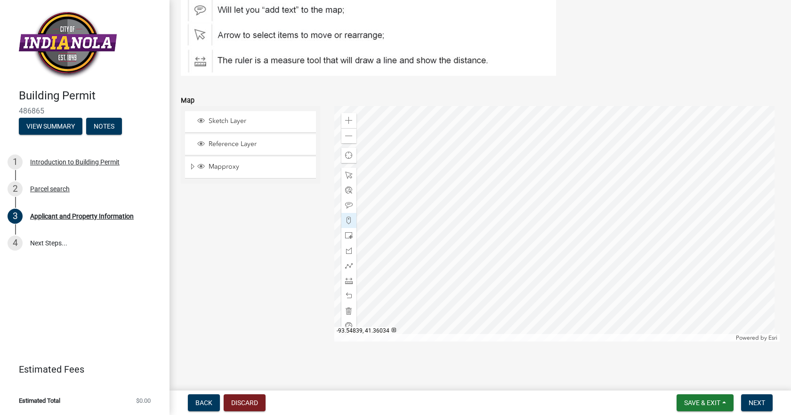
click at [591, 243] on div at bounding box center [557, 223] width 446 height 235
click at [347, 280] on span at bounding box center [349, 281] width 8 height 8
click at [486, 241] on div at bounding box center [557, 223] width 446 height 235
click at [604, 241] on div at bounding box center [557, 223] width 446 height 235
click at [601, 273] on div at bounding box center [557, 223] width 446 height 235
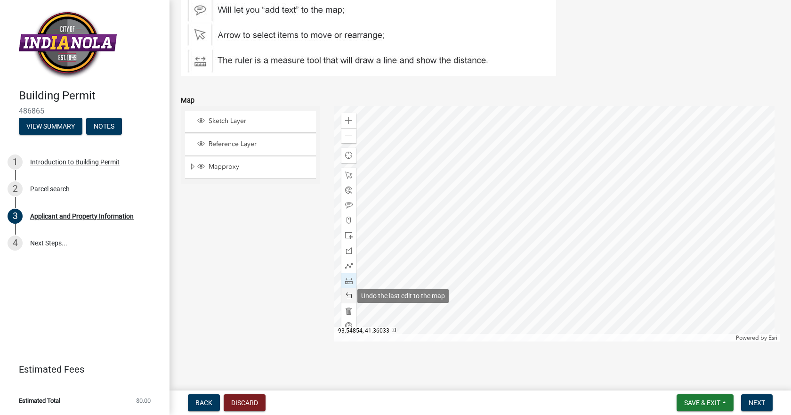
click at [345, 294] on span at bounding box center [349, 296] width 8 height 8
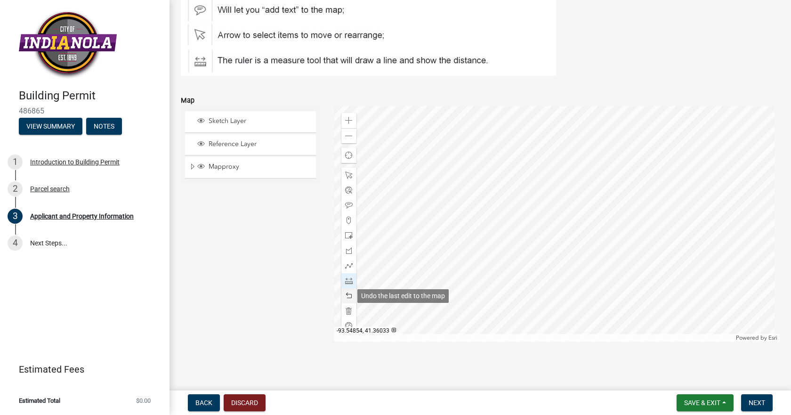
click at [345, 294] on span at bounding box center [349, 296] width 8 height 8
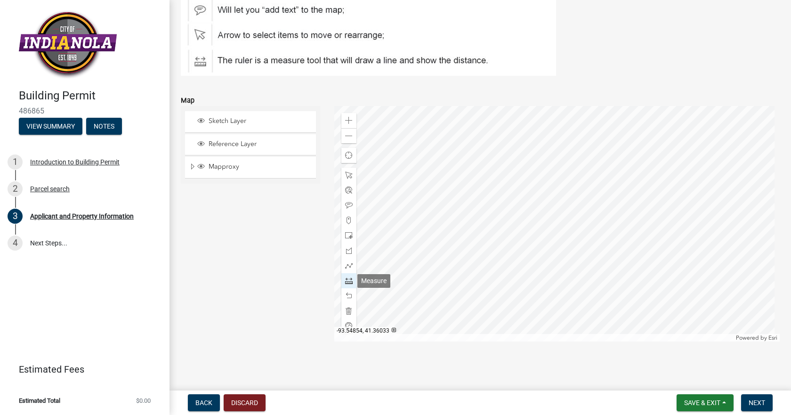
click at [345, 280] on span at bounding box center [349, 281] width 8 height 8
click at [613, 205] on div at bounding box center [557, 223] width 446 height 235
click at [611, 226] on div at bounding box center [557, 223] width 446 height 235
click at [612, 293] on div at bounding box center [557, 223] width 446 height 235
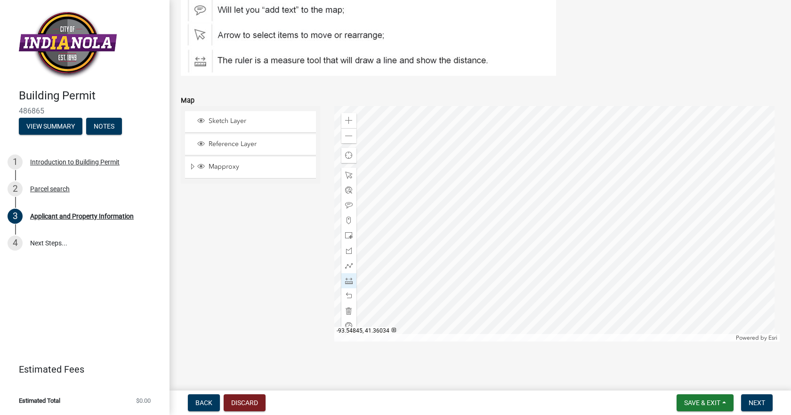
click at [489, 293] on div at bounding box center [557, 223] width 446 height 235
click at [347, 292] on span at bounding box center [349, 296] width 8 height 8
click at [546, 291] on div at bounding box center [557, 223] width 446 height 235
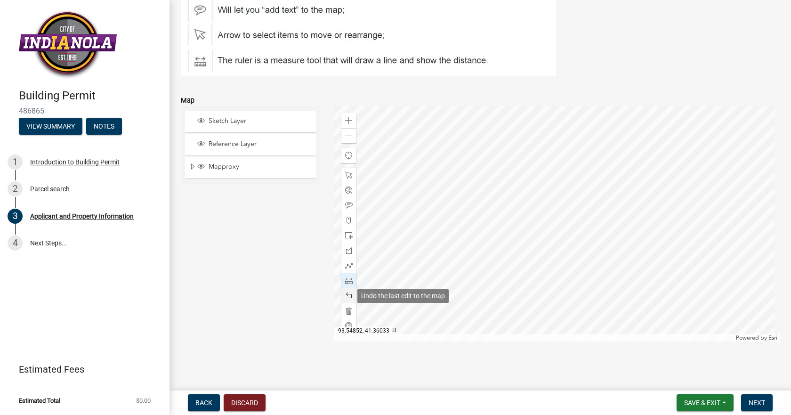
click at [345, 295] on span at bounding box center [349, 296] width 8 height 8
click at [347, 296] on span at bounding box center [349, 296] width 8 height 8
click at [483, 202] on div at bounding box center [557, 223] width 446 height 235
click at [345, 219] on span at bounding box center [349, 221] width 8 height 8
click at [592, 203] on div at bounding box center [557, 223] width 446 height 235
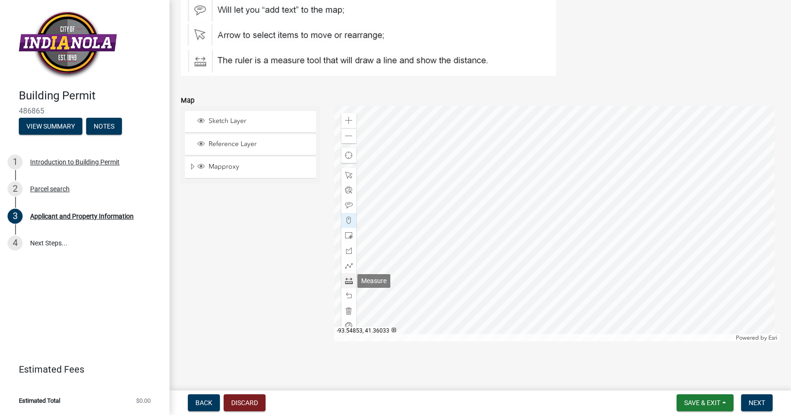
click at [345, 282] on span at bounding box center [349, 281] width 8 height 8
click at [485, 203] on div at bounding box center [557, 223] width 446 height 235
click at [346, 295] on span at bounding box center [349, 296] width 8 height 8
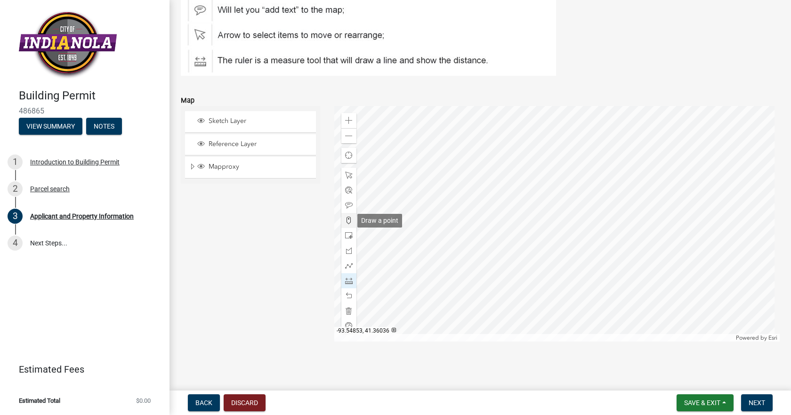
click at [346, 221] on span at bounding box center [349, 221] width 8 height 8
click at [485, 203] on div at bounding box center [557, 223] width 446 height 235
click at [345, 281] on span at bounding box center [349, 281] width 8 height 8
click at [485, 203] on div at bounding box center [557, 223] width 446 height 235
click at [345, 296] on span at bounding box center [349, 296] width 8 height 8
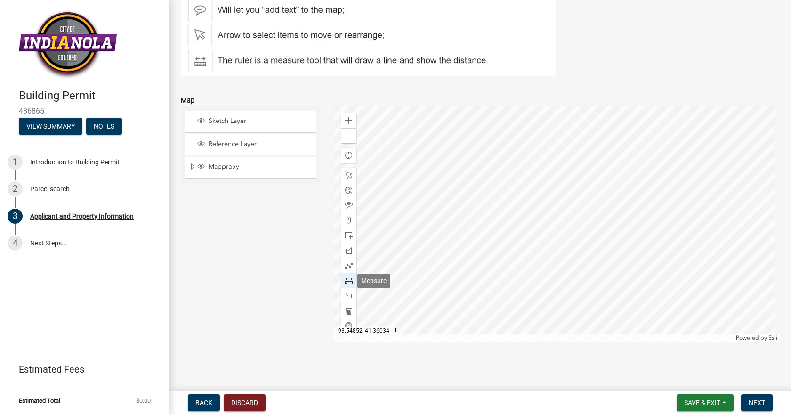
click at [345, 280] on span at bounding box center [349, 281] width 8 height 8
click at [486, 201] on div at bounding box center [557, 223] width 446 height 235
click at [485, 272] on div at bounding box center [557, 223] width 446 height 235
click at [487, 272] on div at bounding box center [557, 223] width 446 height 235
click at [606, 270] on div at bounding box center [557, 223] width 446 height 235
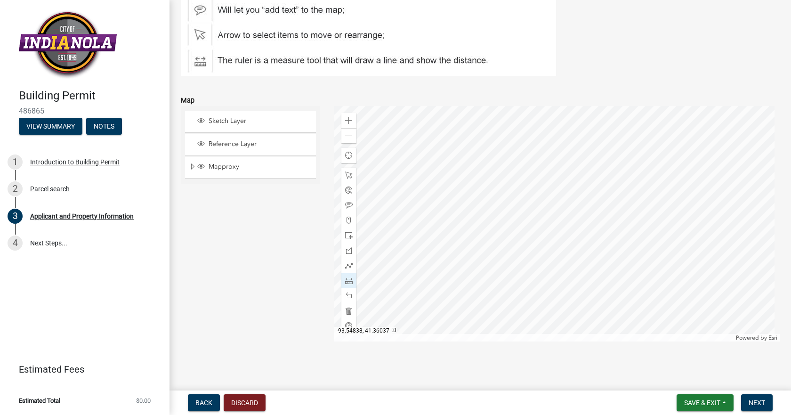
click at [606, 201] on div at bounding box center [557, 223] width 446 height 235
click at [346, 223] on span at bounding box center [349, 221] width 8 height 8
click at [347, 281] on span at bounding box center [349, 281] width 8 height 8
click at [345, 219] on span at bounding box center [349, 221] width 8 height 8
click at [604, 204] on div at bounding box center [557, 223] width 446 height 235
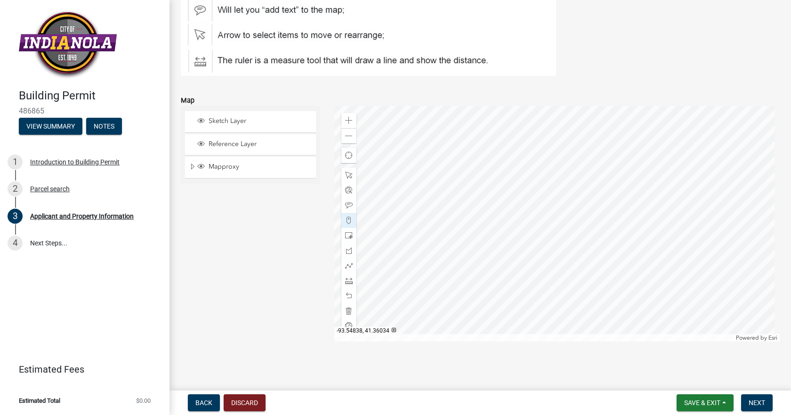
click at [605, 265] on div at bounding box center [557, 223] width 446 height 235
click at [484, 266] on div at bounding box center [557, 223] width 446 height 235
click at [345, 281] on span at bounding box center [349, 281] width 8 height 8
click at [488, 225] on div at bounding box center [557, 223] width 446 height 235
click at [346, 279] on span at bounding box center [349, 281] width 8 height 8
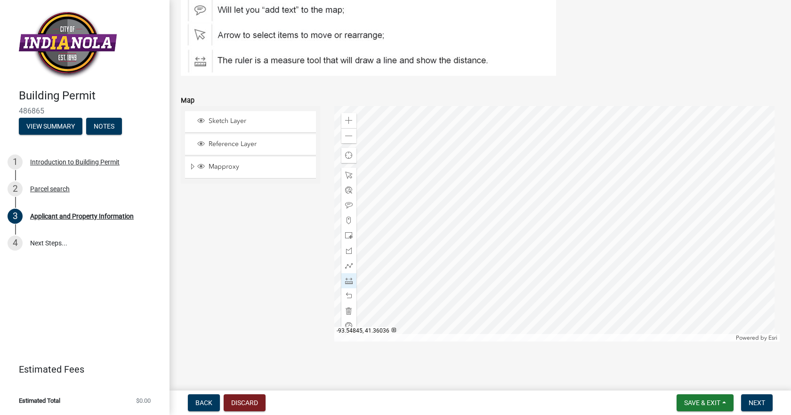
click at [487, 223] on div at bounding box center [557, 223] width 446 height 235
click at [487, 292] on div at bounding box center [557, 223] width 446 height 235
click at [606, 292] on div at bounding box center [557, 223] width 446 height 235
click at [607, 221] on div at bounding box center [557, 223] width 446 height 235
click at [347, 294] on span at bounding box center [349, 296] width 8 height 8
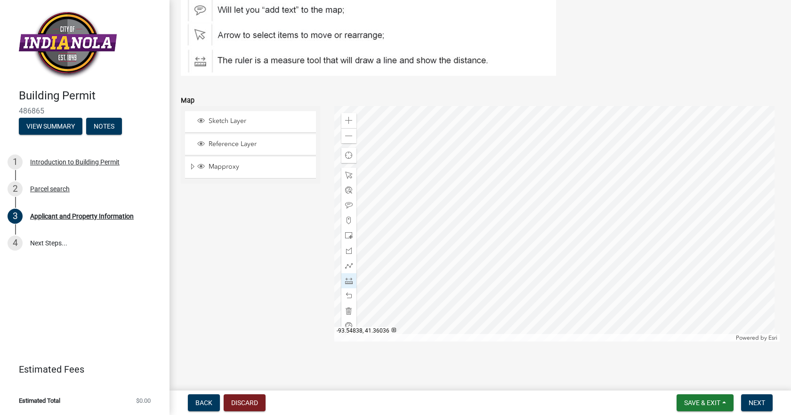
click at [605, 223] on div at bounding box center [557, 223] width 446 height 235
click at [761, 404] on span "Next" at bounding box center [757, 403] width 16 height 8
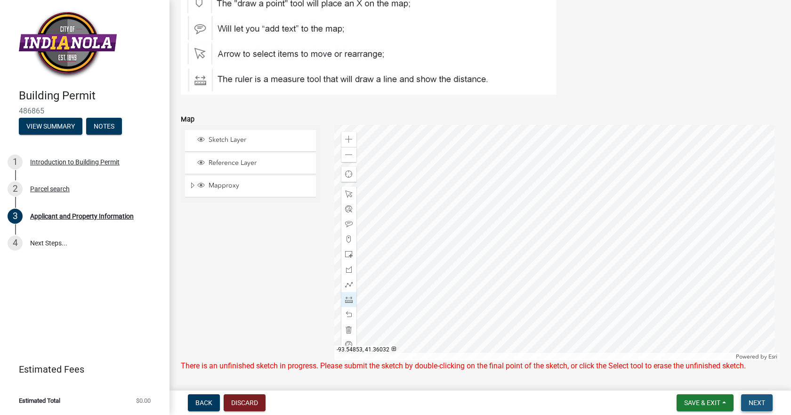
scroll to position [1255, 0]
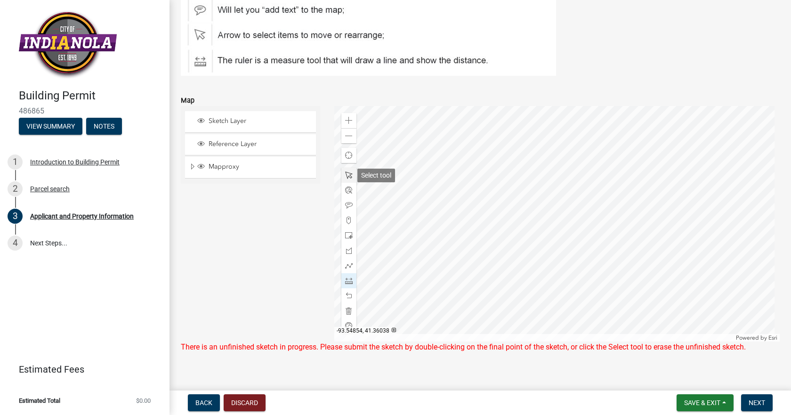
click at [346, 176] on span at bounding box center [349, 175] width 8 height 8
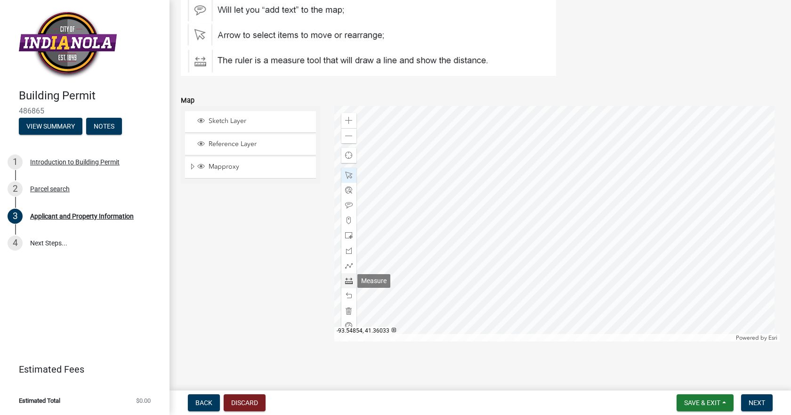
click at [347, 279] on span at bounding box center [349, 281] width 8 height 8
click at [480, 151] on div at bounding box center [557, 223] width 446 height 235
click at [480, 149] on div at bounding box center [557, 223] width 446 height 235
click at [480, 219] on div at bounding box center [557, 223] width 446 height 235
click at [599, 219] on div at bounding box center [557, 223] width 446 height 235
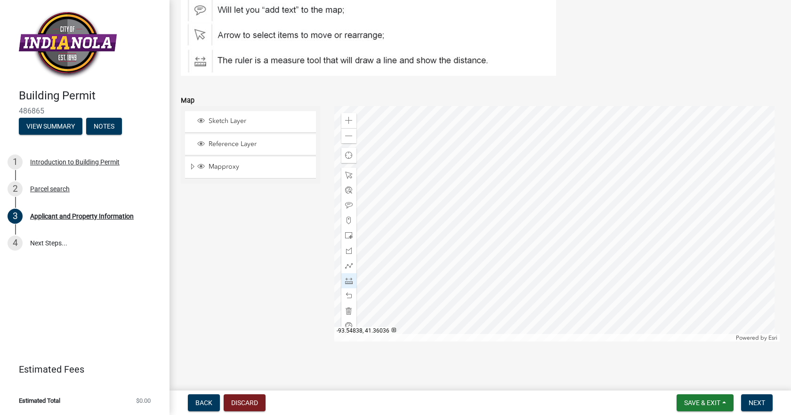
click at [599, 150] on div at bounding box center [557, 223] width 446 height 235
click at [345, 205] on span at bounding box center [349, 206] width 8 height 8
click at [701, 402] on span "Save & Exit" at bounding box center [702, 403] width 36 height 8
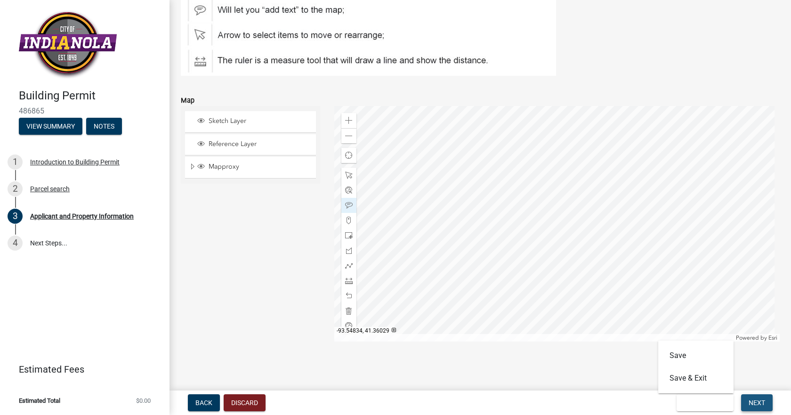
click at [762, 403] on span "Next" at bounding box center [757, 403] width 16 height 8
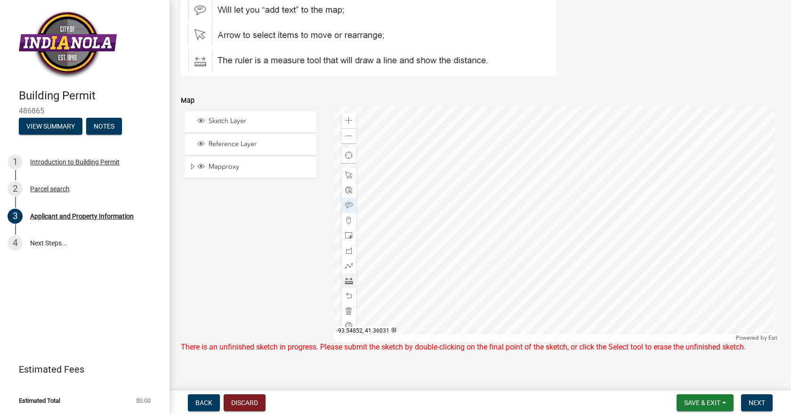
click at [349, 282] on span at bounding box center [349, 281] width 8 height 8
click at [483, 174] on div at bounding box center [557, 223] width 446 height 235
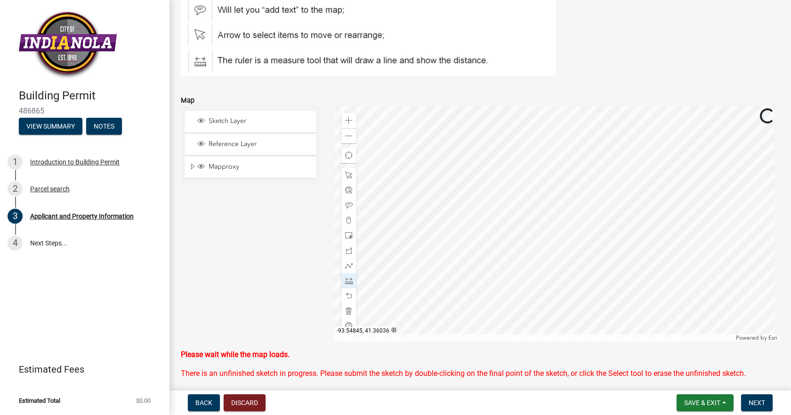
click at [483, 174] on div at bounding box center [557, 223] width 446 height 235
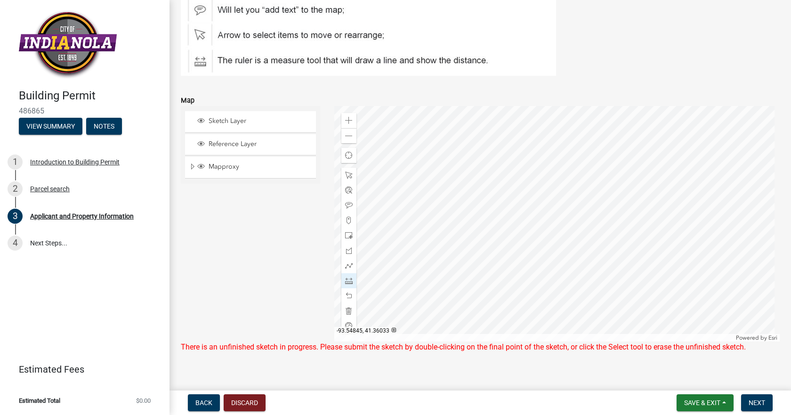
click at [481, 243] on div at bounding box center [557, 223] width 446 height 235
click at [566, 243] on div at bounding box center [557, 223] width 446 height 235
click at [566, 193] on div at bounding box center [557, 223] width 446 height 235
click at [347, 293] on span at bounding box center [349, 296] width 8 height 8
click at [566, 194] on div at bounding box center [557, 223] width 446 height 235
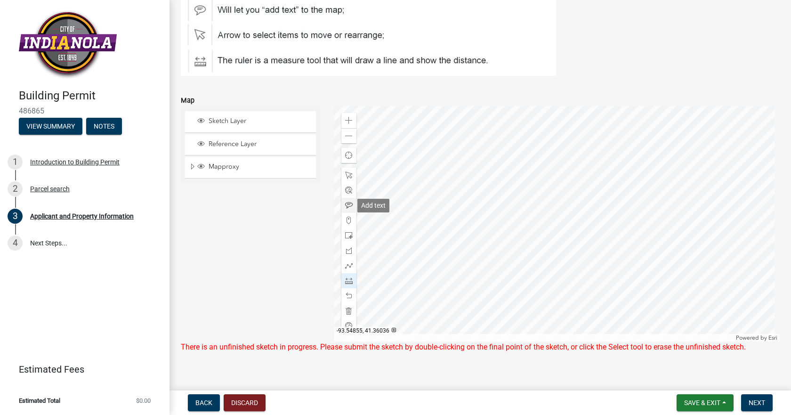
click at [345, 204] on span at bounding box center [349, 206] width 8 height 8
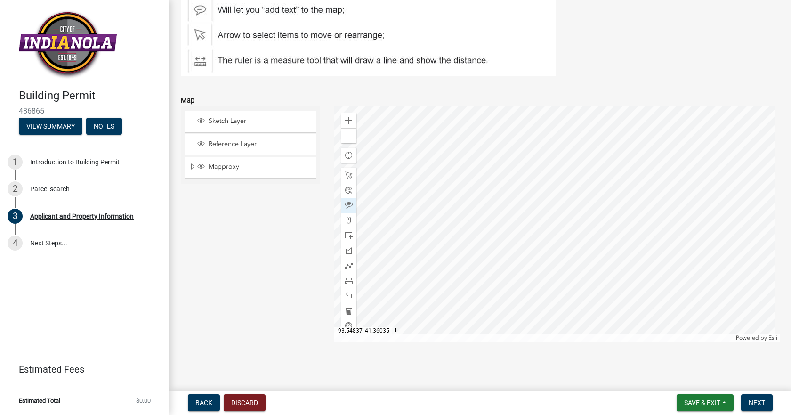
click at [586, 211] on div at bounding box center [557, 223] width 446 height 235
click at [230, 143] on span "Reference Layer" at bounding box center [259, 144] width 106 height 8
click at [230, 124] on span "Sketch Layer" at bounding box center [259, 121] width 106 height 8
click at [233, 143] on span "Reference Layer" at bounding box center [259, 144] width 106 height 8
click at [232, 118] on span "Sketch Layer" at bounding box center [259, 121] width 106 height 8
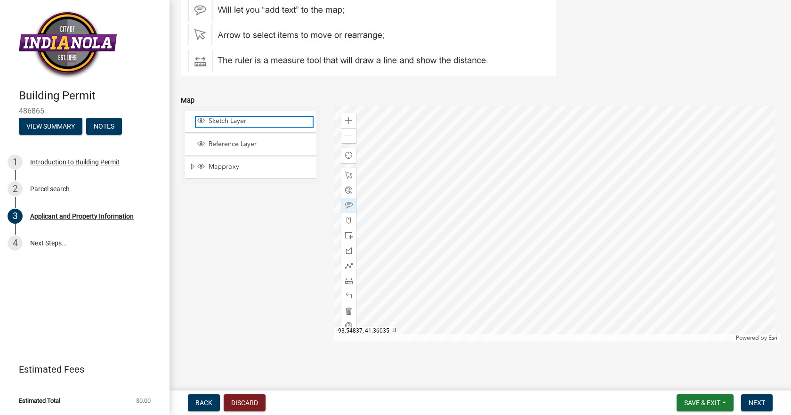
click at [232, 117] on span "Sketch Layer" at bounding box center [259, 121] width 106 height 8
click at [439, 209] on div at bounding box center [557, 223] width 446 height 235
click at [346, 173] on span at bounding box center [349, 175] width 8 height 8
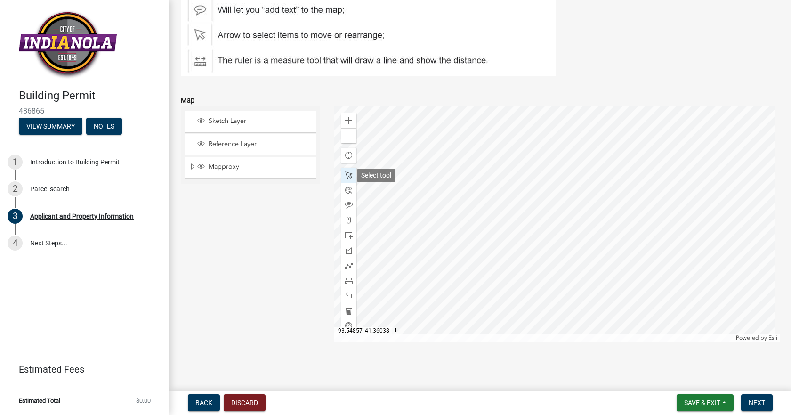
click at [346, 173] on span at bounding box center [349, 175] width 8 height 8
click at [392, 169] on div at bounding box center [557, 223] width 446 height 235
click at [526, 212] on div at bounding box center [557, 223] width 446 height 235
click at [346, 281] on span at bounding box center [349, 281] width 8 height 8
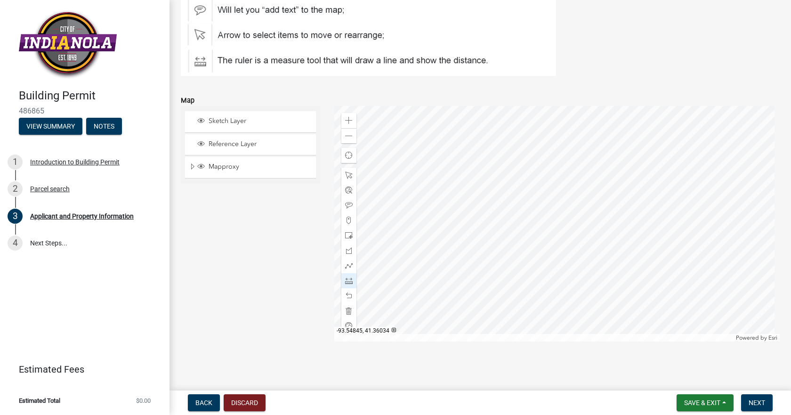
click at [525, 276] on div at bounding box center [557, 223] width 446 height 235
click at [522, 275] on div at bounding box center [557, 223] width 446 height 235
click at [699, 275] on div at bounding box center [557, 223] width 446 height 235
click at [345, 293] on span at bounding box center [349, 296] width 8 height 8
click at [690, 275] on div at bounding box center [557, 223] width 446 height 235
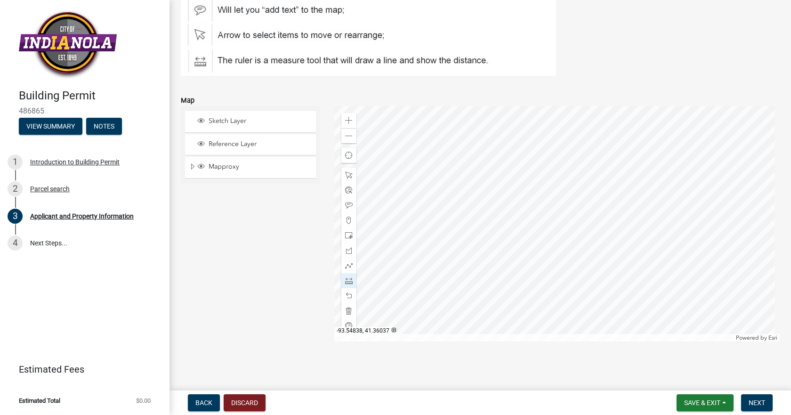
click at [690, 177] on div at bounding box center [557, 223] width 446 height 235
click at [522, 178] on div at bounding box center [557, 223] width 446 height 235
click at [521, 278] on div at bounding box center [557, 223] width 446 height 235
click at [348, 203] on span at bounding box center [349, 206] width 8 height 8
click at [504, 223] on div at bounding box center [557, 223] width 446 height 235
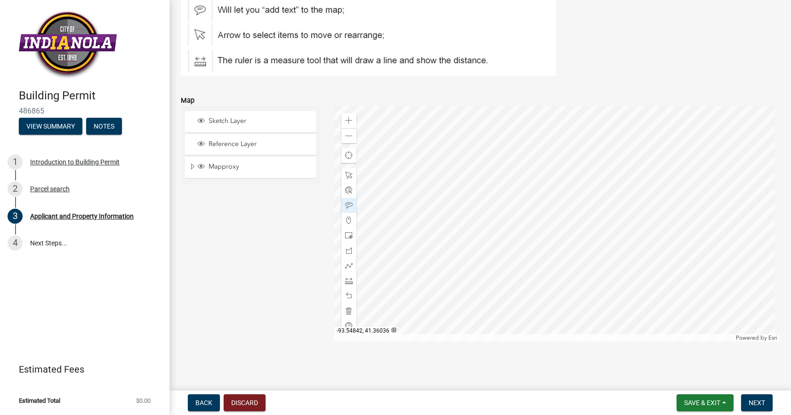
click at [607, 189] on div at bounding box center [557, 223] width 446 height 235
click at [747, 403] on button "Next" at bounding box center [757, 402] width 32 height 17
click at [754, 403] on span "Next" at bounding box center [757, 403] width 16 height 8
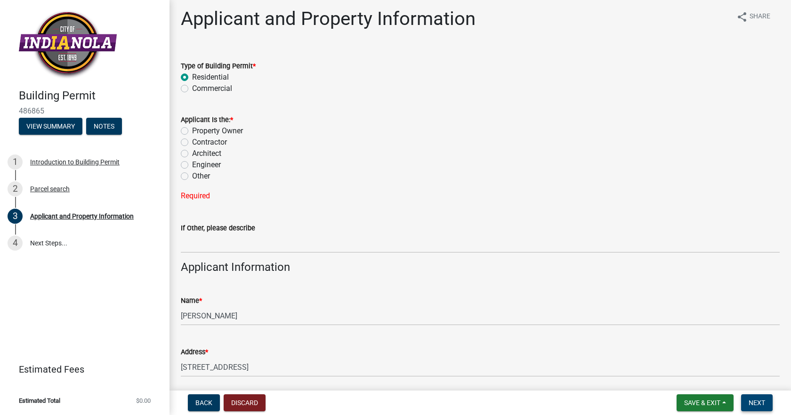
scroll to position [0, 0]
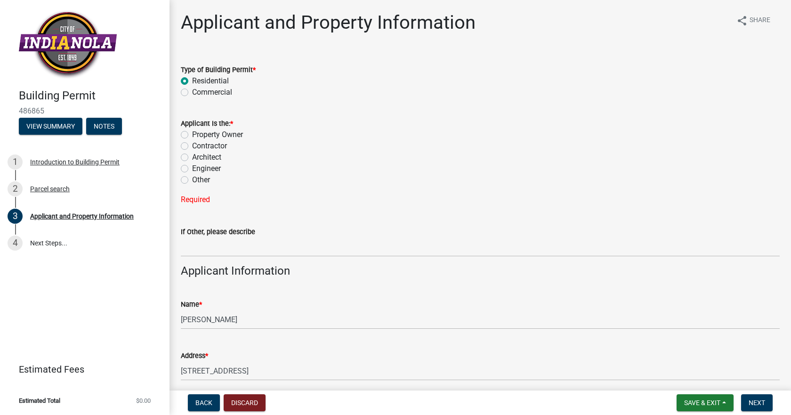
click at [192, 133] on label "Property Owner" at bounding box center [217, 134] width 51 height 11
click at [192, 133] on input "Property Owner" at bounding box center [195, 132] width 6 height 6
radio input "true"
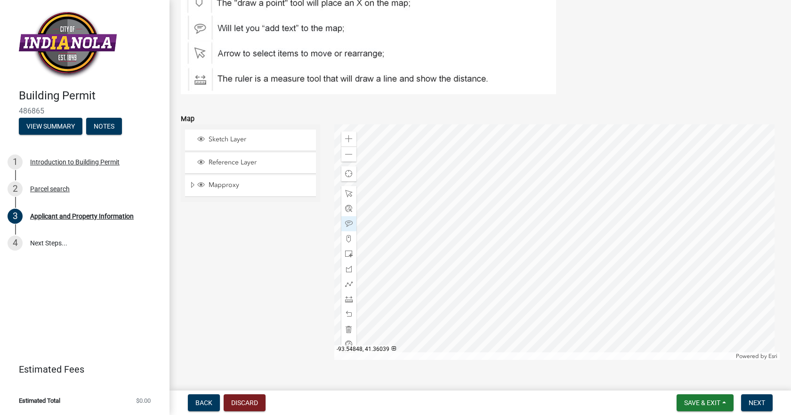
scroll to position [1236, 0]
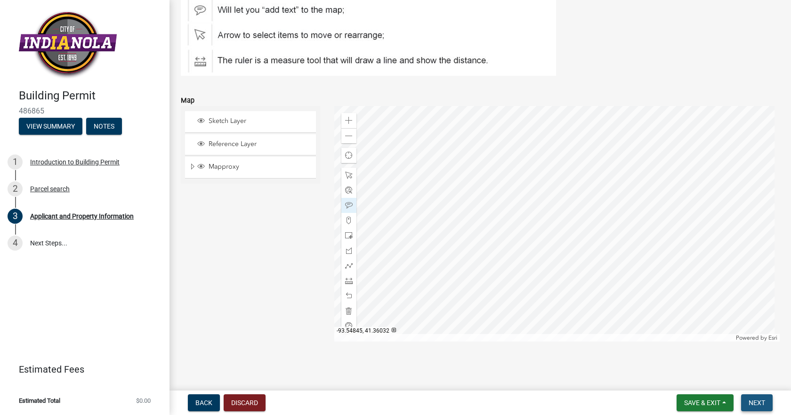
click at [760, 405] on span "Next" at bounding box center [757, 403] width 16 height 8
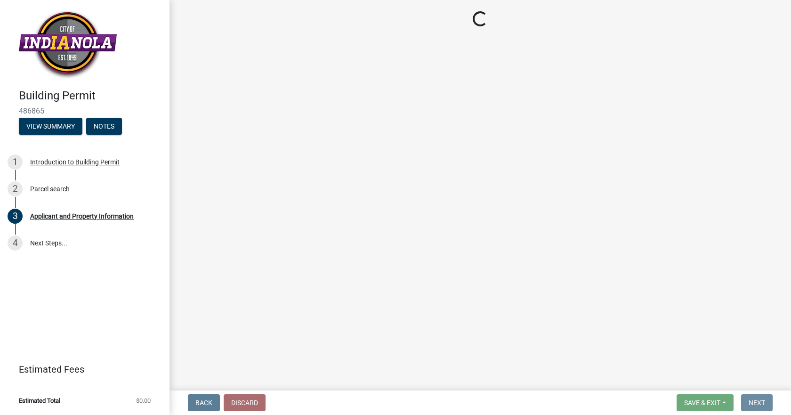
scroll to position [0, 0]
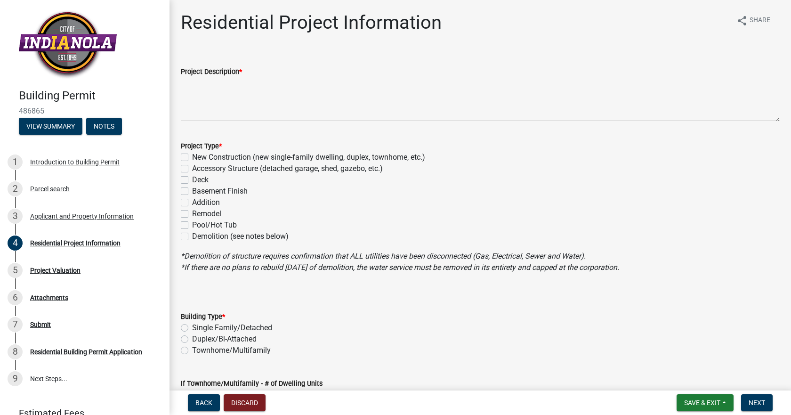
click at [192, 180] on label "Deck" at bounding box center [200, 179] width 16 height 11
click at [192, 180] on input "Deck" at bounding box center [195, 177] width 6 height 6
checkbox input "true"
checkbox input "false"
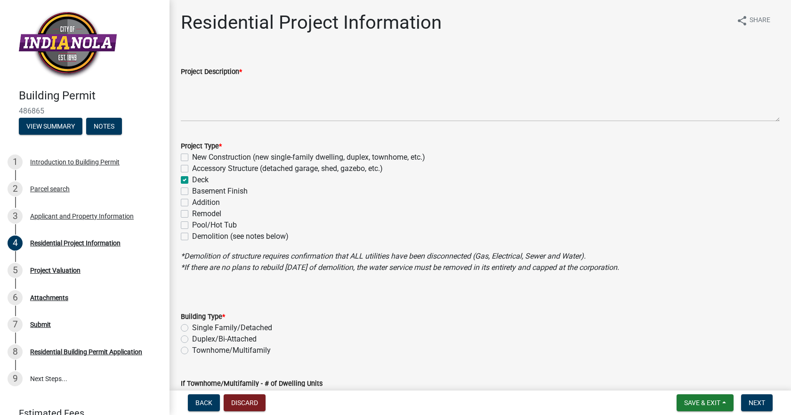
checkbox input "true"
checkbox input "false"
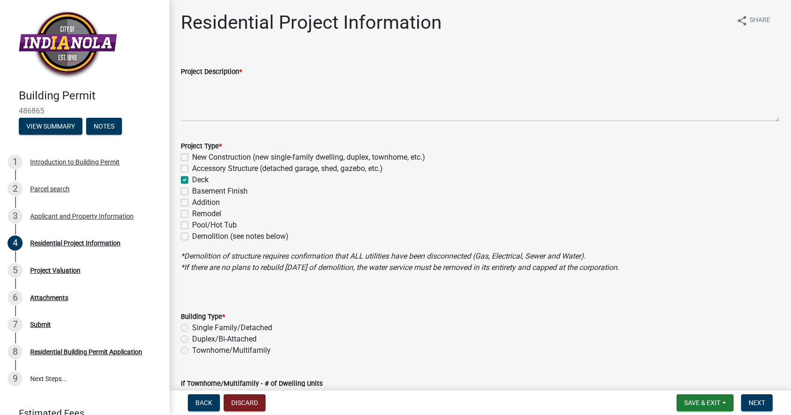
checkbox input "false"
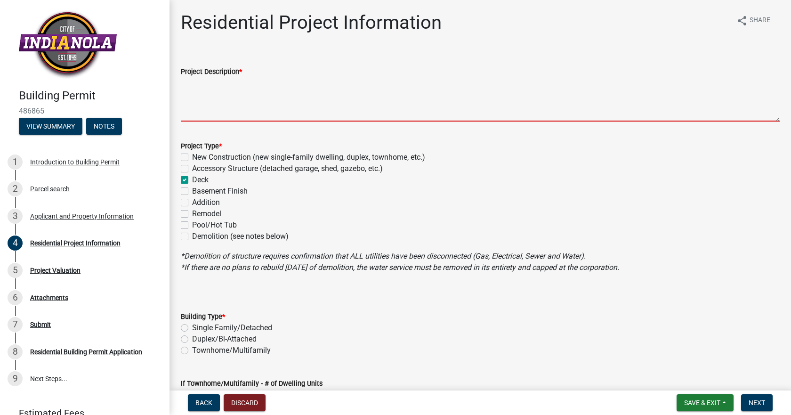
click at [205, 112] on textarea "Project Description *" at bounding box center [480, 99] width 599 height 44
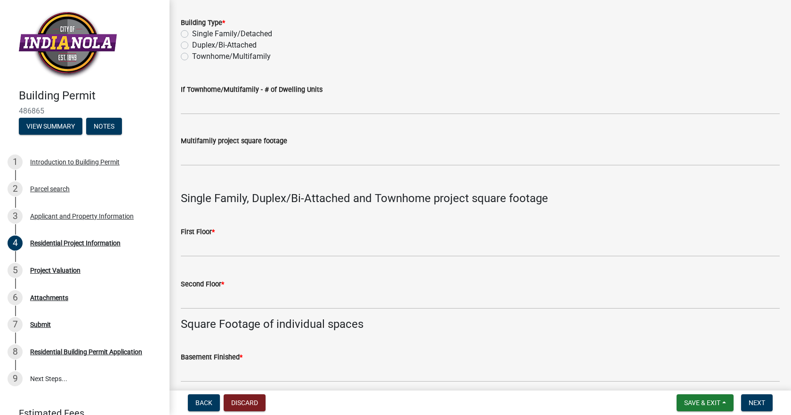
scroll to position [220, 0]
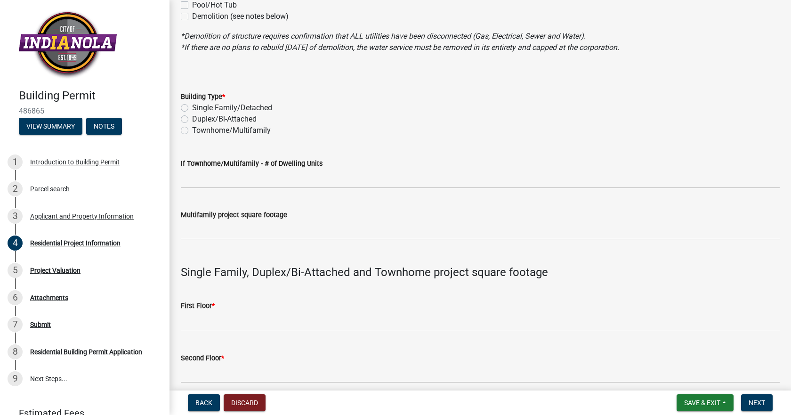
type textarea "Deck onto front of house"
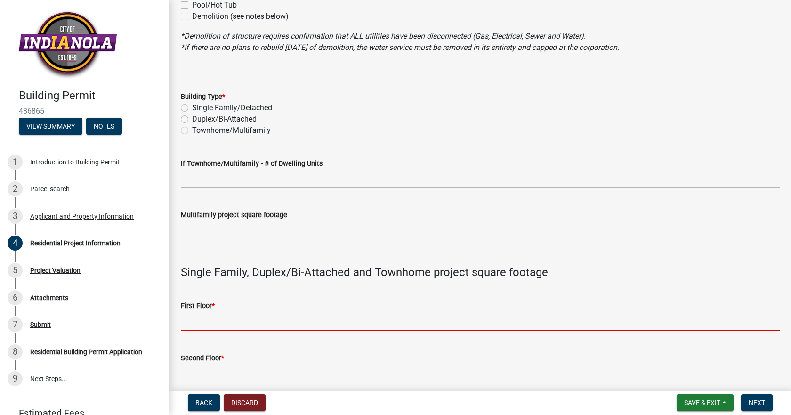
click at [218, 320] on input "text" at bounding box center [480, 320] width 599 height 19
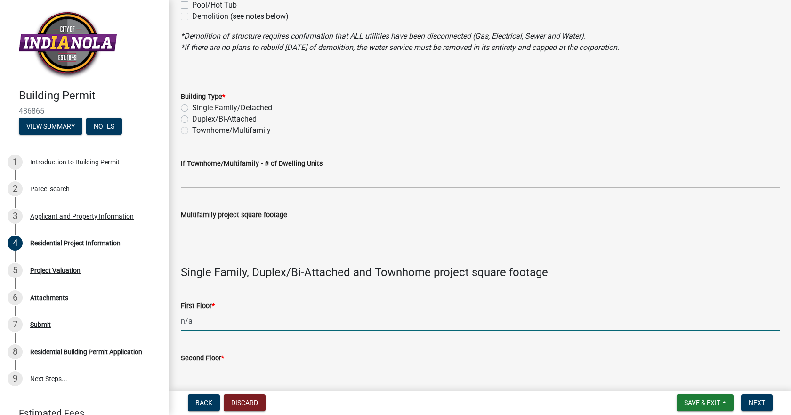
drag, startPoint x: 202, startPoint y: 321, endPoint x: 181, endPoint y: 321, distance: 20.7
click at [181, 321] on input "n/a" at bounding box center [480, 320] width 599 height 19
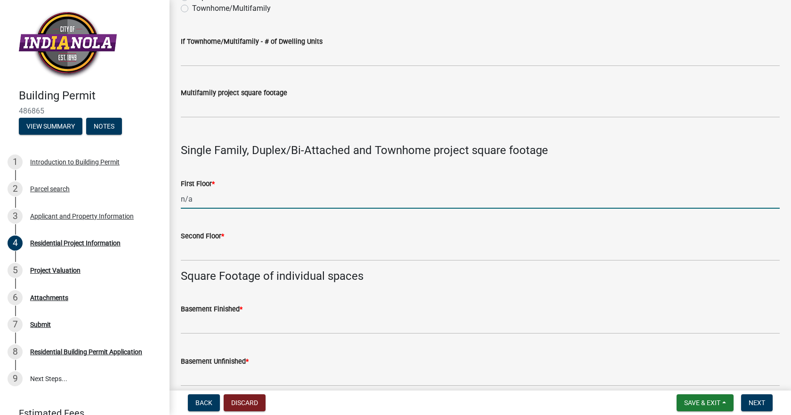
scroll to position [345, 0]
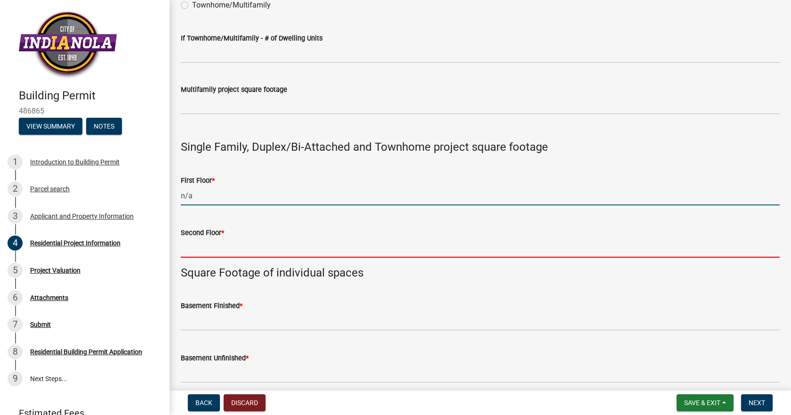
type input "0"
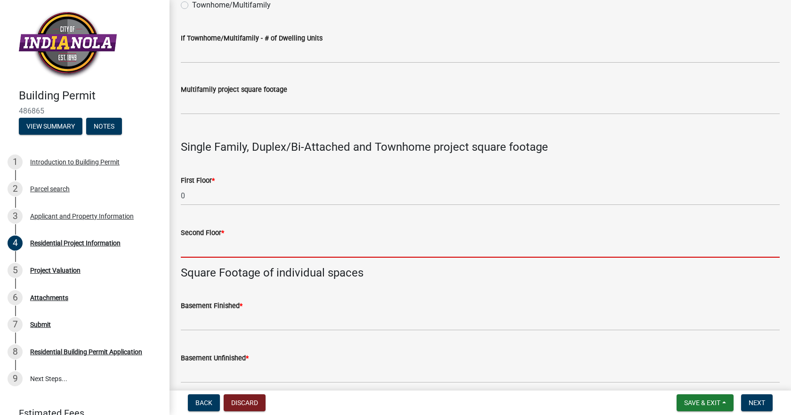
click at [233, 252] on input "text" at bounding box center [480, 247] width 599 height 19
paste input "n/a"
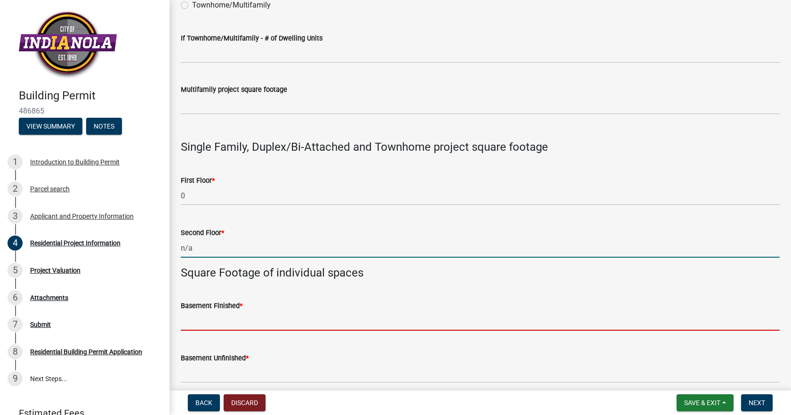
type input "0"
click at [233, 328] on input "text" at bounding box center [480, 320] width 599 height 19
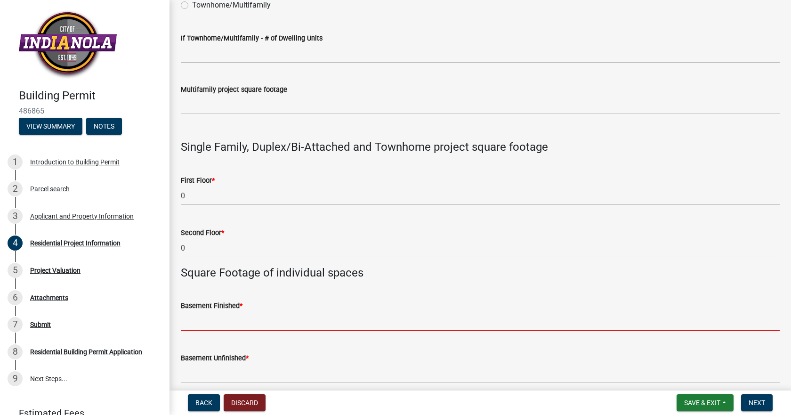
paste input "n/a"
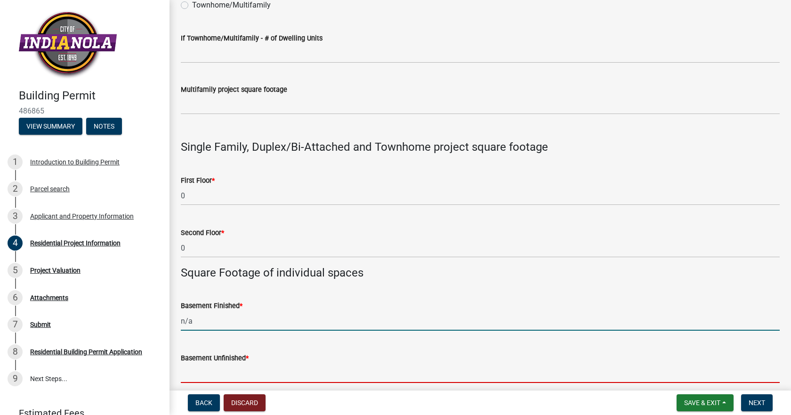
type input "0"
click at [223, 364] on input "text" at bounding box center [480, 373] width 599 height 19
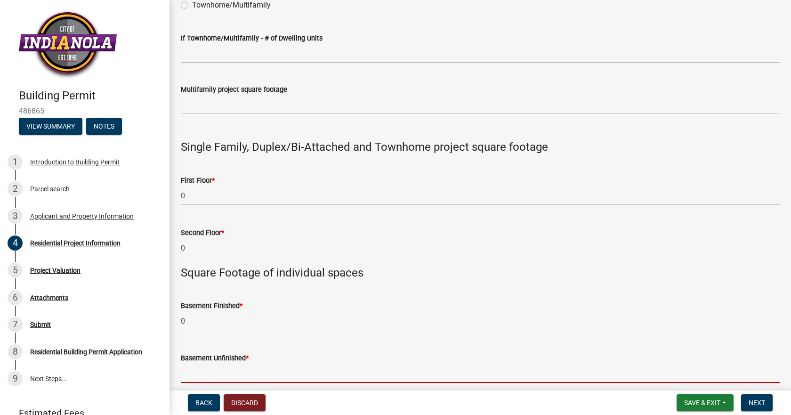
paste input "n/a"
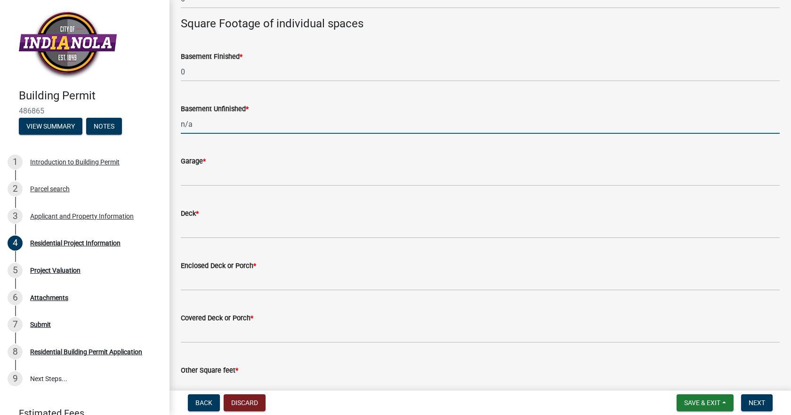
scroll to position [597, 0]
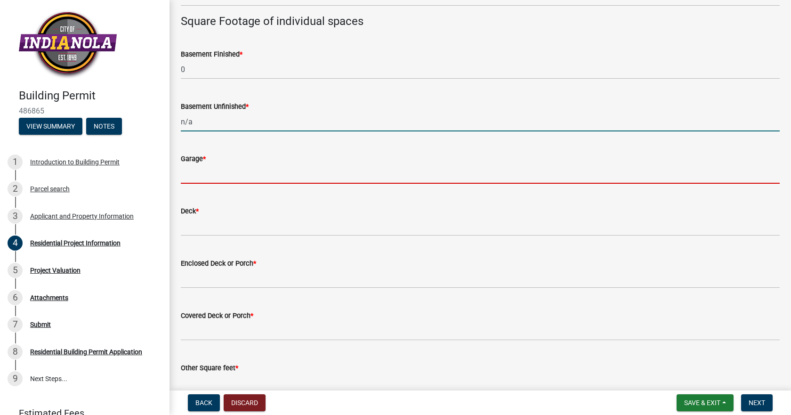
type input "0"
click at [221, 178] on input "text" at bounding box center [480, 173] width 599 height 19
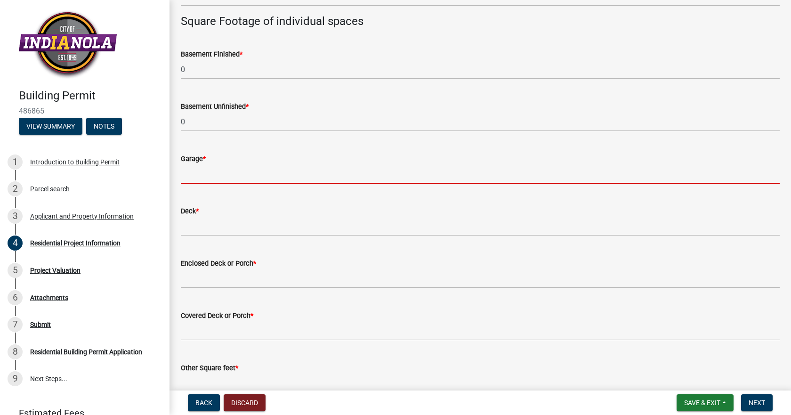
paste input "n/a"
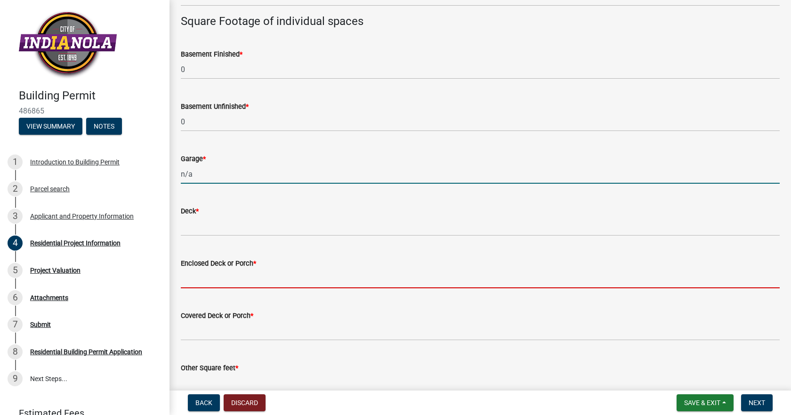
type input "0"
click at [221, 284] on input "text" at bounding box center [480, 278] width 599 height 19
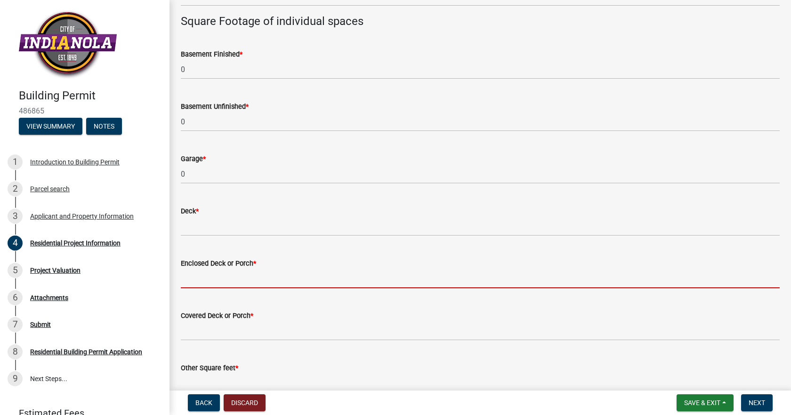
paste input "n/a"
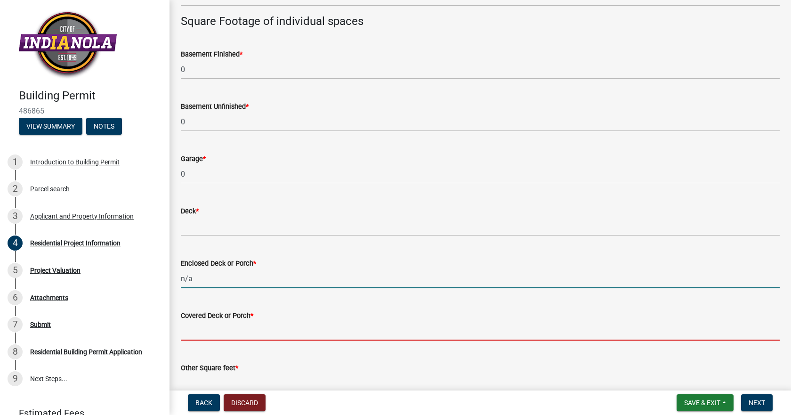
type input "0"
click at [211, 333] on input "text" at bounding box center [480, 330] width 599 height 19
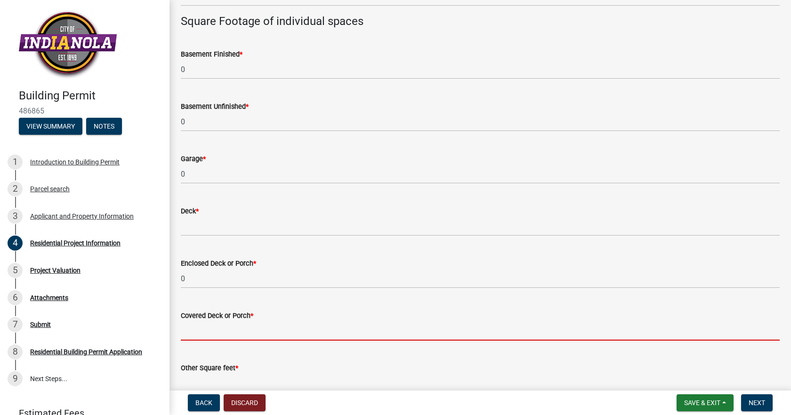
paste input "n/a"
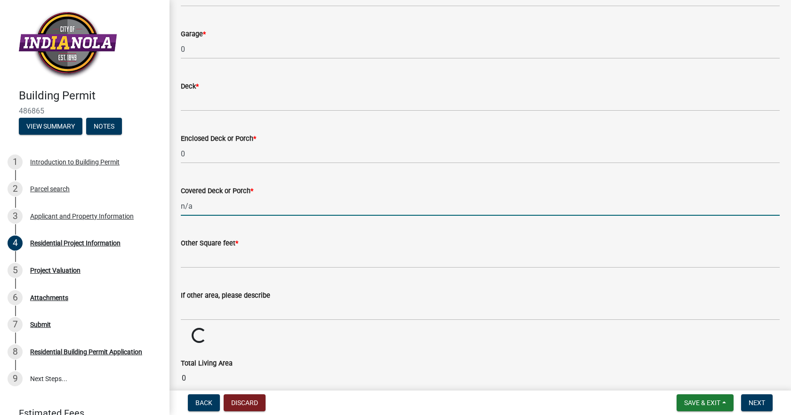
scroll to position [722, 0]
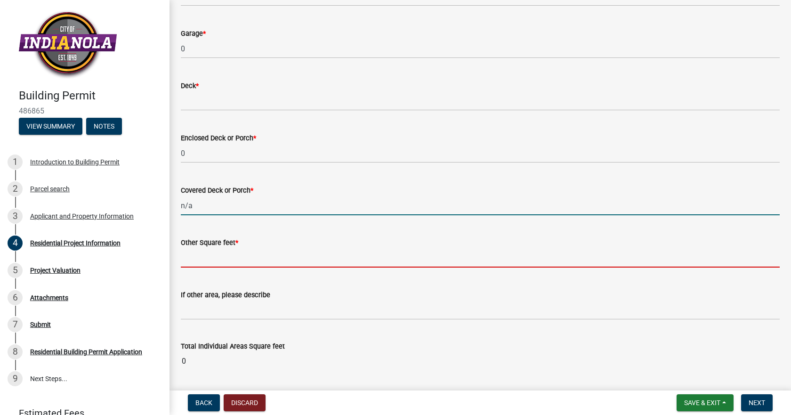
type input "0"
click at [227, 261] on input "text" at bounding box center [480, 257] width 599 height 19
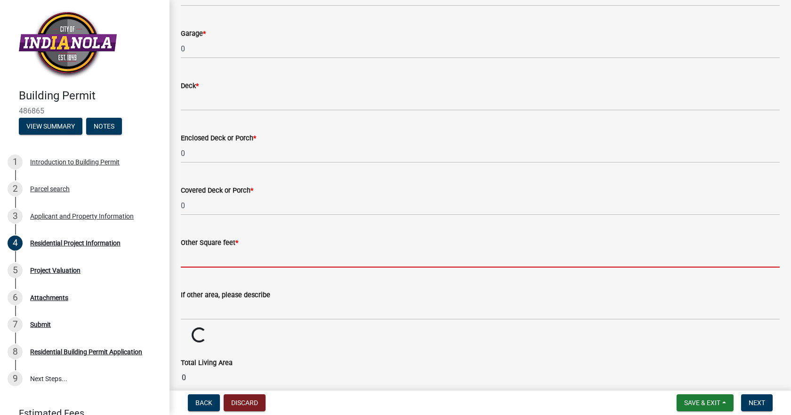
paste input "n/a"
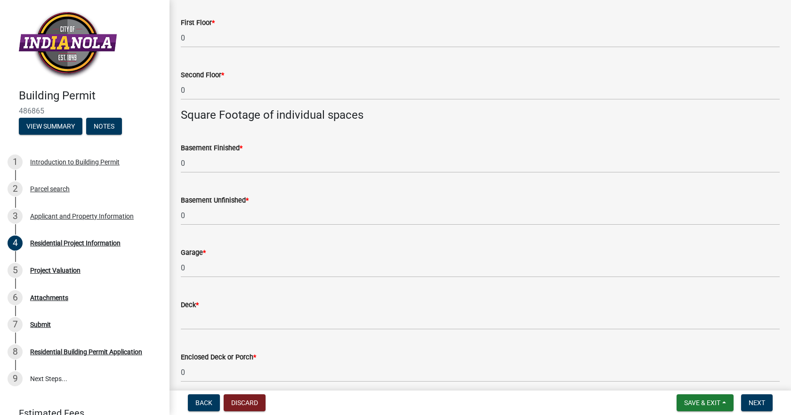
scroll to position [502, 0]
type input "0"
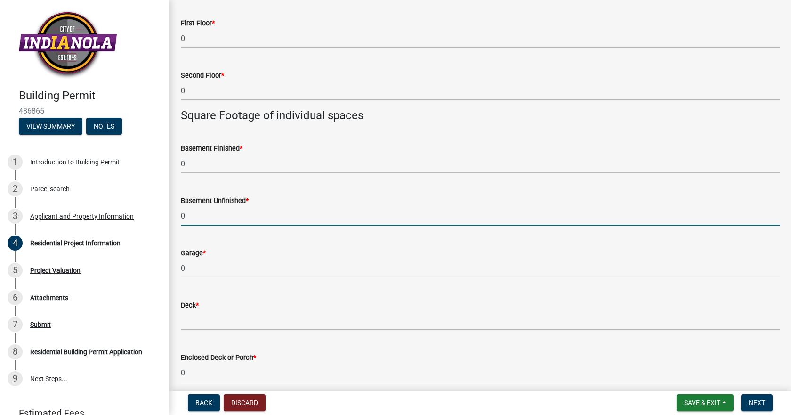
click at [430, 212] on input "0" at bounding box center [480, 215] width 599 height 19
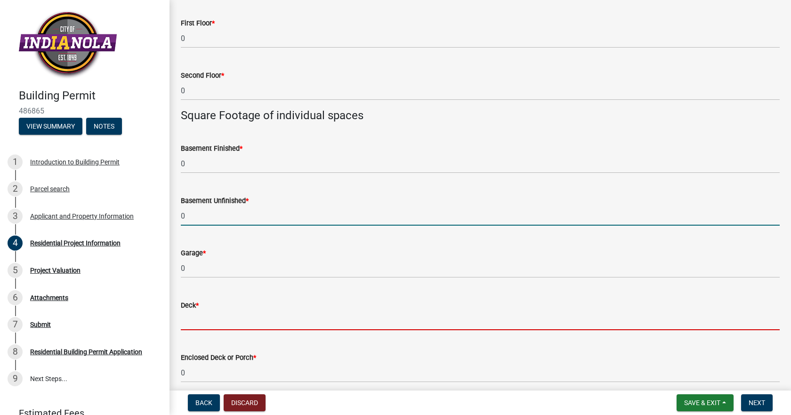
click at [193, 321] on input "text" at bounding box center [480, 320] width 599 height 19
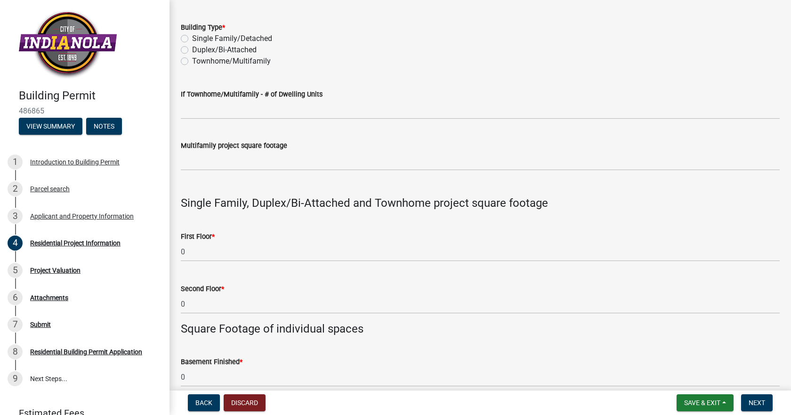
scroll to position [283, 0]
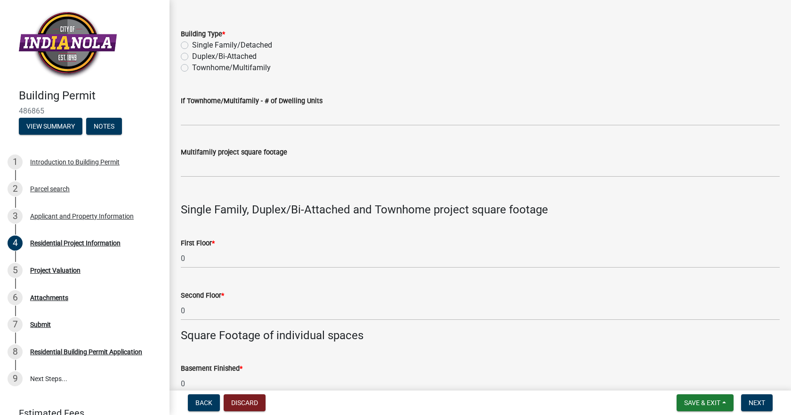
type input "29"
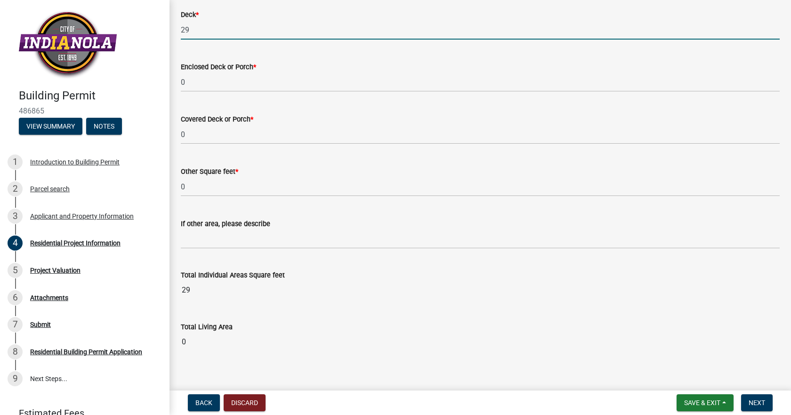
scroll to position [803, 0]
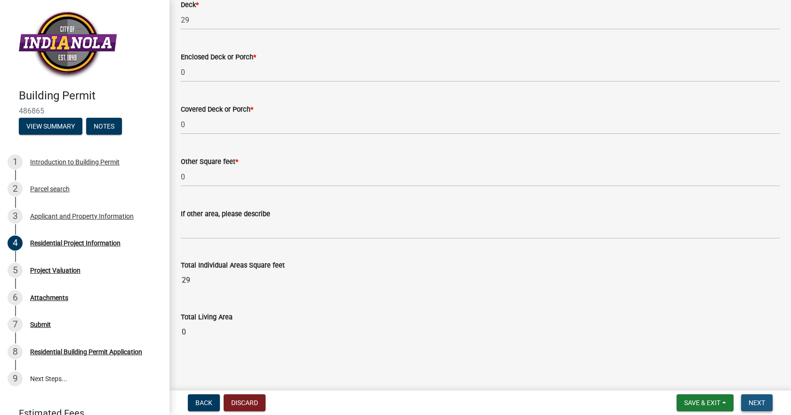
click at [763, 406] on span "Next" at bounding box center [757, 403] width 16 height 8
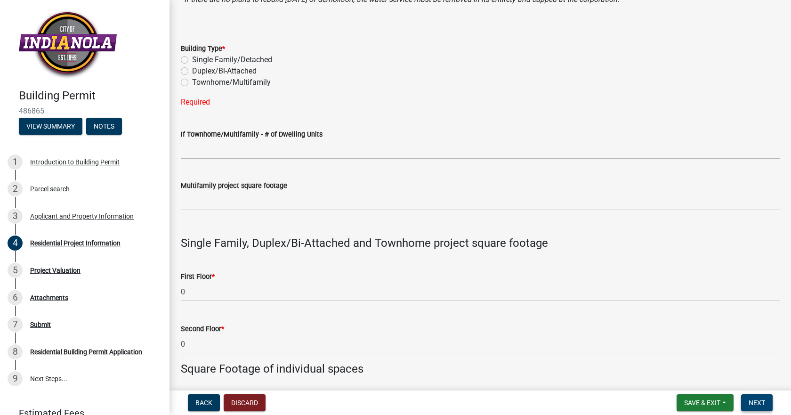
scroll to position [257, 0]
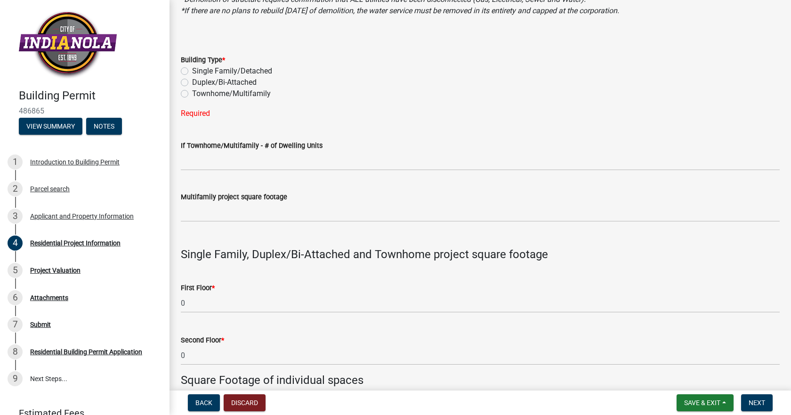
click at [192, 71] on label "Single Family/Detached" at bounding box center [232, 70] width 80 height 11
click at [192, 71] on input "Single Family/Detached" at bounding box center [195, 68] width 6 height 6
radio input "true"
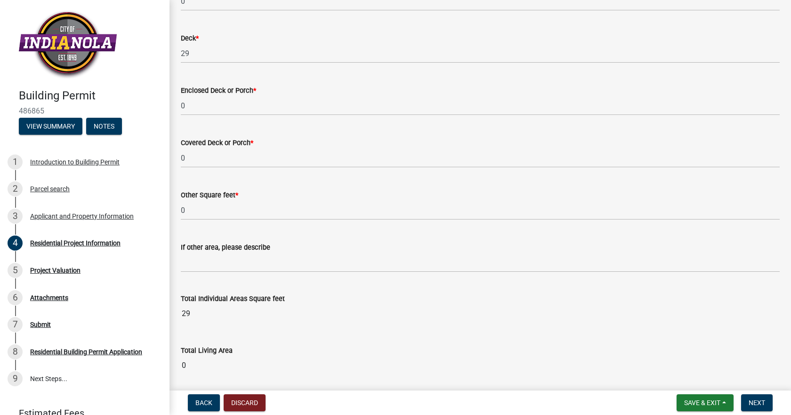
scroll to position [803, 0]
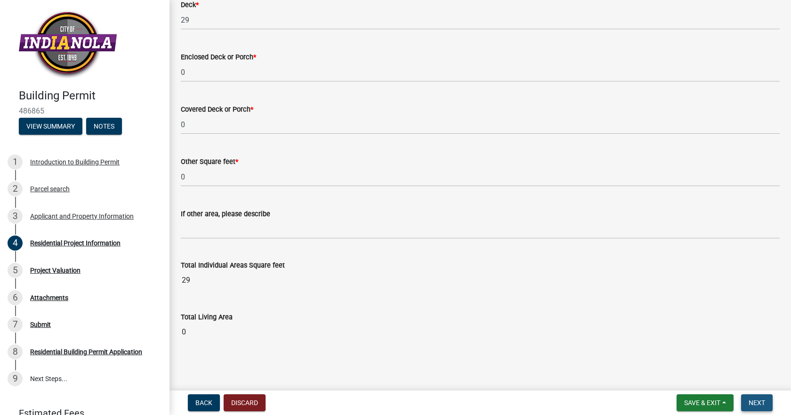
click at [762, 405] on span "Next" at bounding box center [757, 403] width 16 height 8
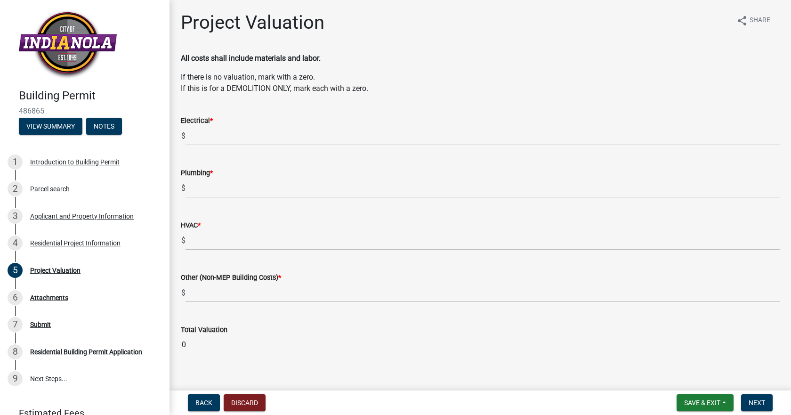
scroll to position [13, 0]
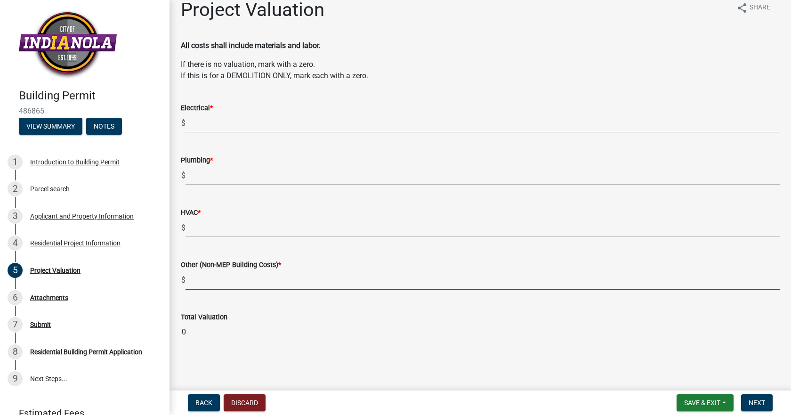
click at [213, 281] on input "text" at bounding box center [483, 279] width 594 height 19
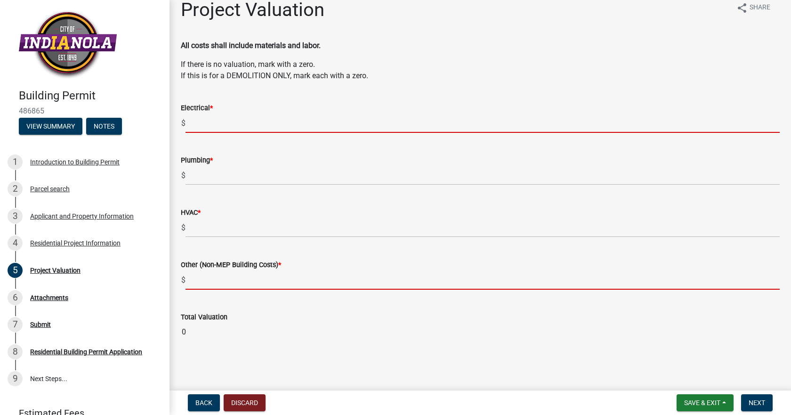
click at [233, 124] on input "text" at bounding box center [483, 122] width 594 height 19
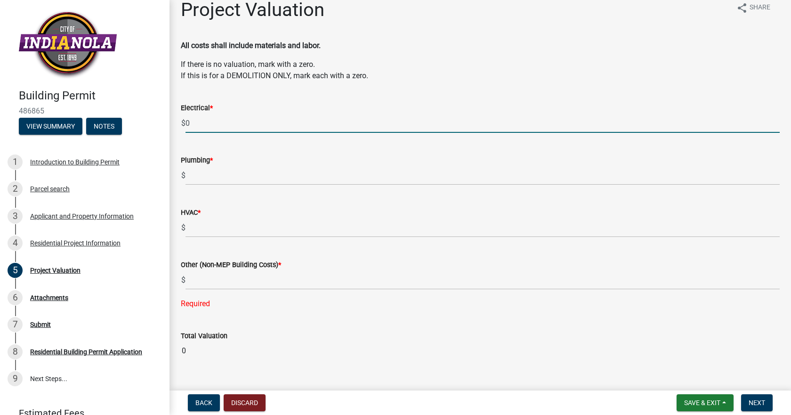
type input "0"
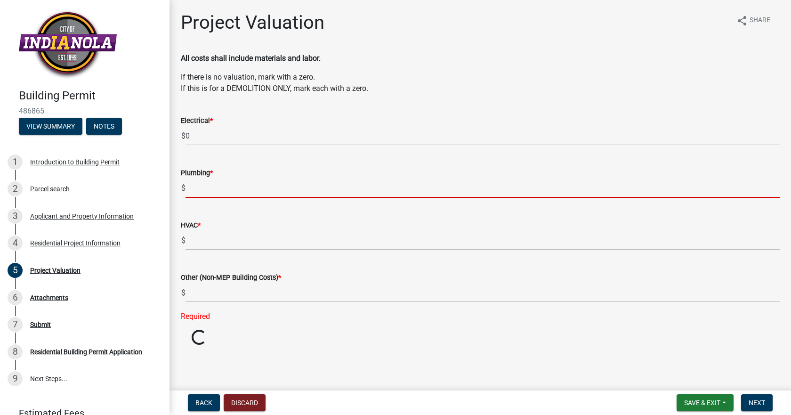
click at [229, 170] on form "Plumbing * $" at bounding box center [480, 182] width 599 height 31
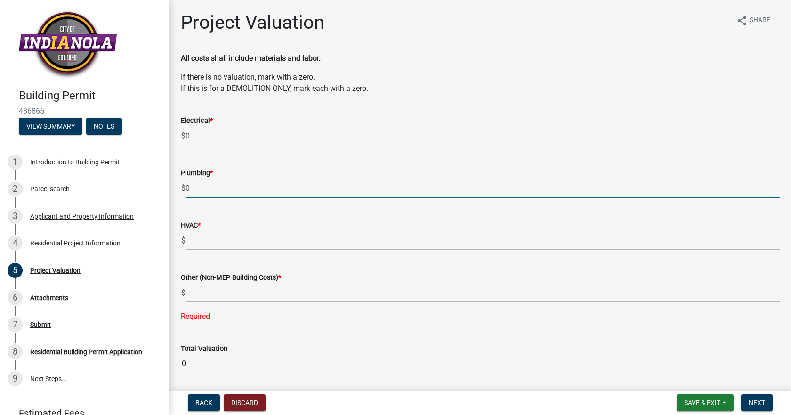
type input "0"
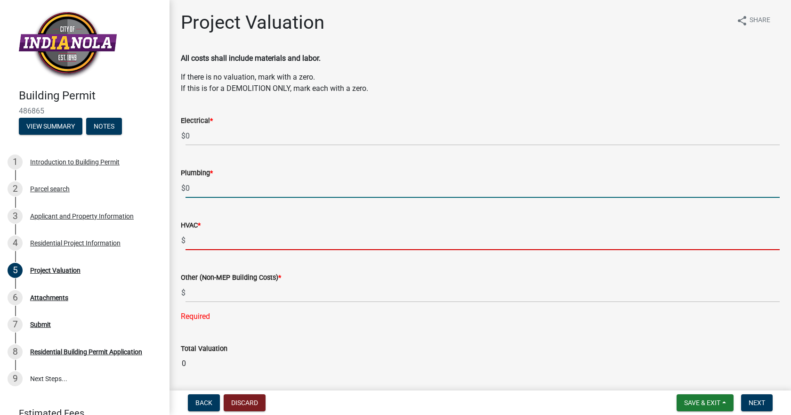
click at [218, 243] on input "text" at bounding box center [483, 240] width 594 height 19
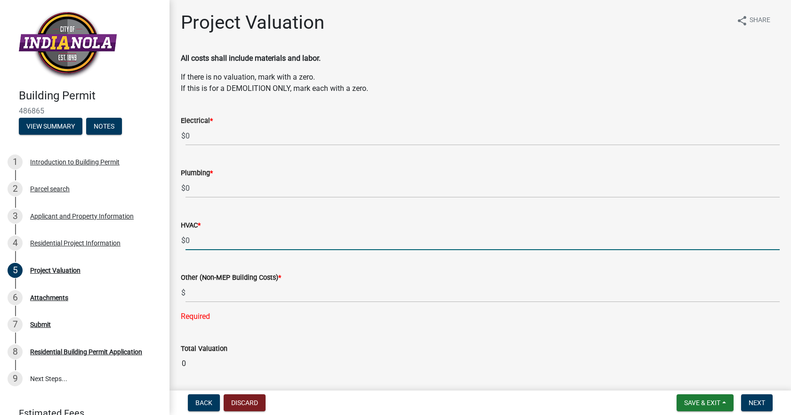
type input "0"
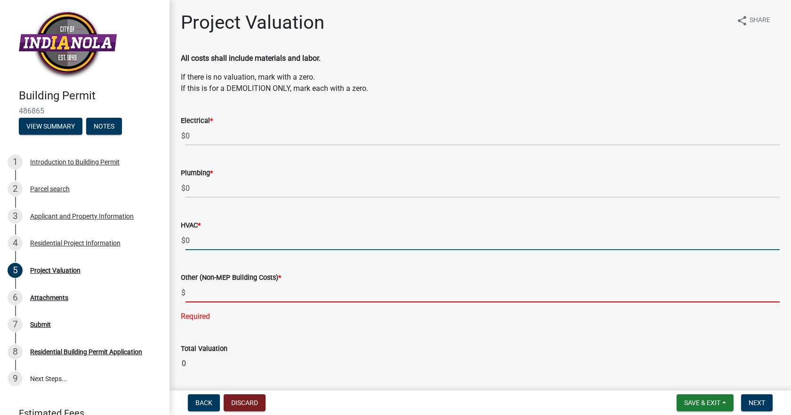
click at [202, 291] on input "text" at bounding box center [483, 292] width 594 height 19
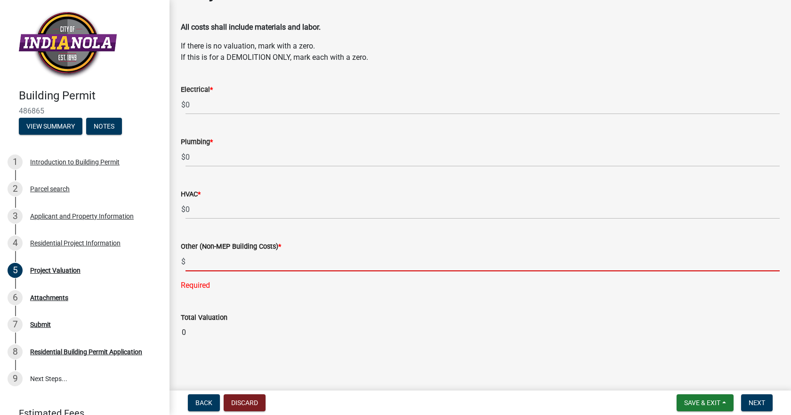
scroll to position [32, 0]
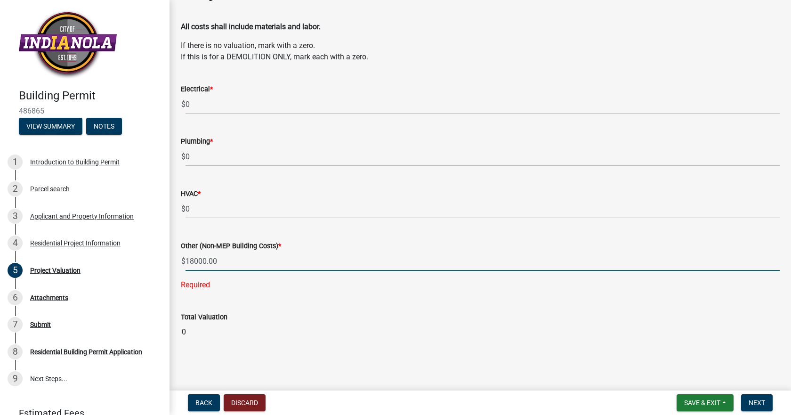
type input "18000"
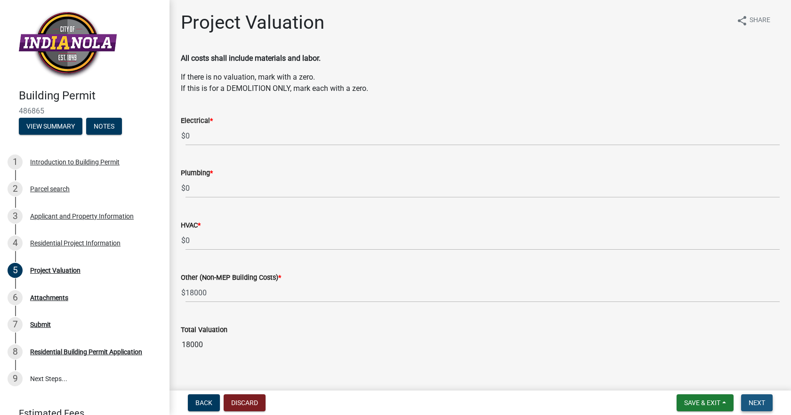
click at [754, 402] on span "Next" at bounding box center [757, 403] width 16 height 8
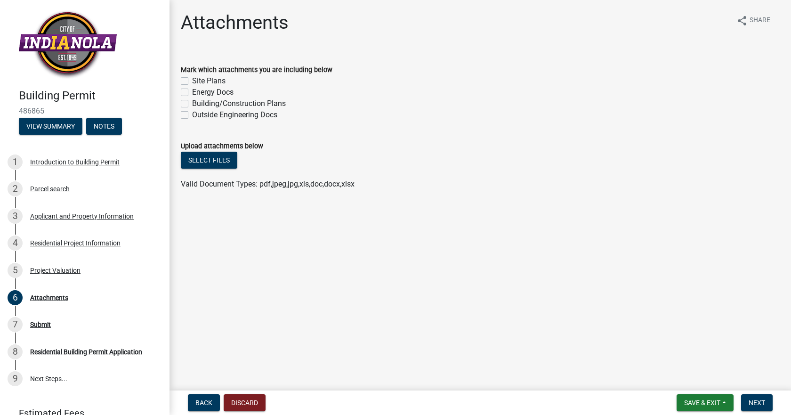
click at [192, 79] on label "Site Plans" at bounding box center [208, 80] width 33 height 11
click at [192, 79] on input "Site Plans" at bounding box center [195, 78] width 6 height 6
checkbox input "true"
checkbox input "false"
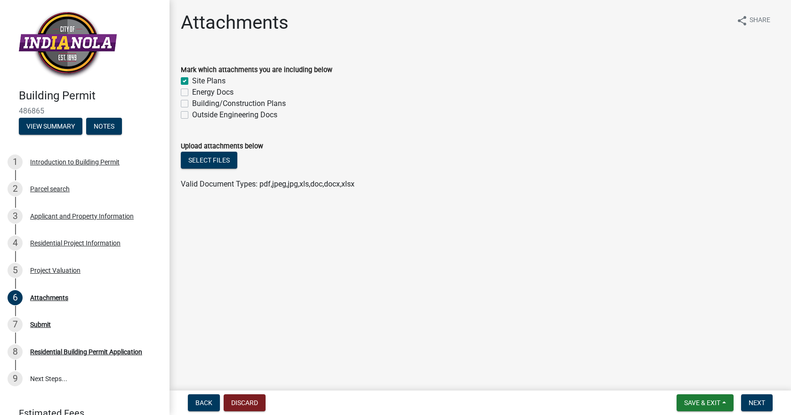
checkbox input "false"
click at [216, 165] on button "Select files" at bounding box center [209, 160] width 57 height 17
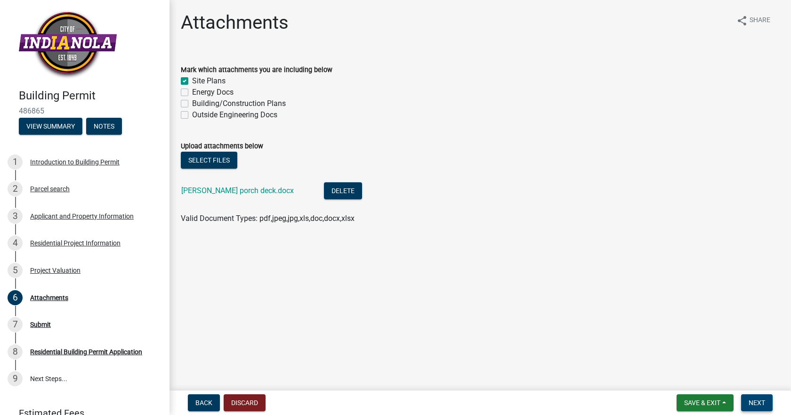
click at [759, 406] on span "Next" at bounding box center [757, 403] width 16 height 8
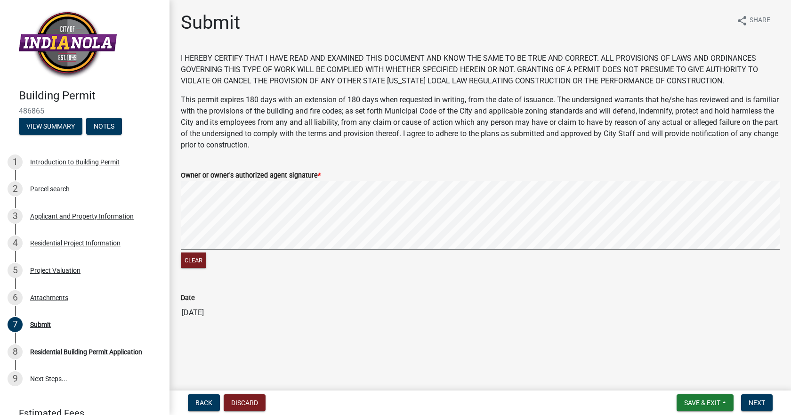
click at [309, 261] on div "Clear" at bounding box center [480, 225] width 599 height 89
click at [306, 266] on div "Clear" at bounding box center [480, 225] width 599 height 89
click at [196, 260] on button "Clear" at bounding box center [193, 260] width 25 height 16
click at [279, 250] on signature-pad at bounding box center [480, 217] width 599 height 72
click at [202, 262] on button "Clear" at bounding box center [193, 260] width 25 height 16
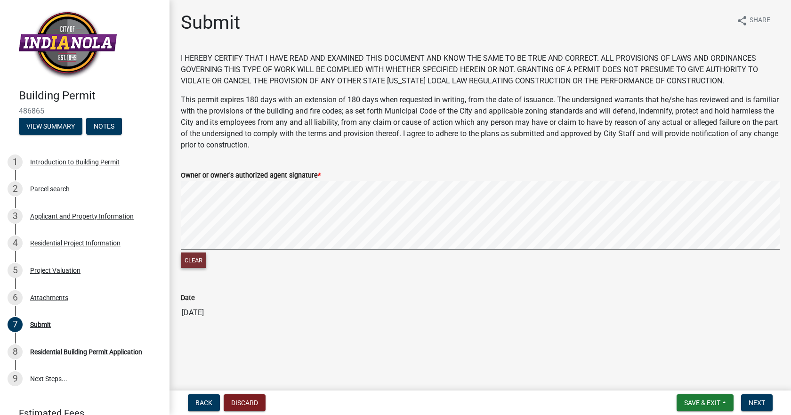
click at [201, 265] on button "Clear" at bounding box center [193, 260] width 25 height 16
click at [758, 404] on span "Next" at bounding box center [757, 403] width 16 height 8
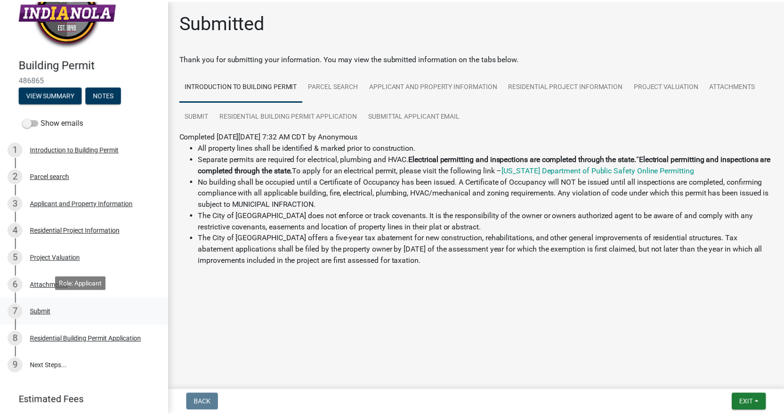
scroll to position [63, 0]
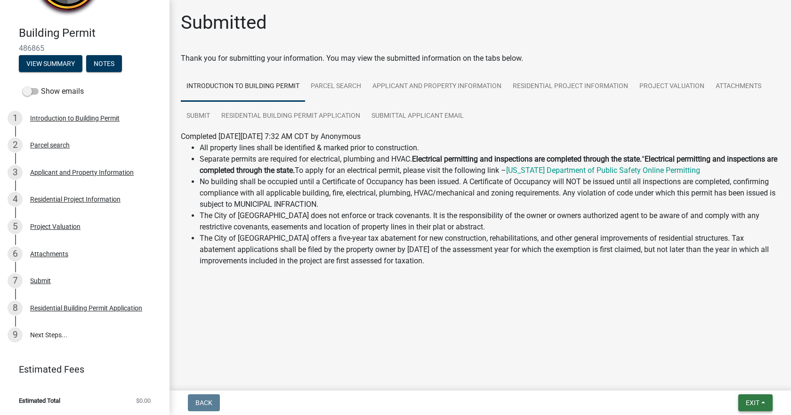
click at [757, 407] on button "Exit" at bounding box center [755, 402] width 34 height 17
click at [734, 379] on button "Save & Exit" at bounding box center [734, 378] width 75 height 23
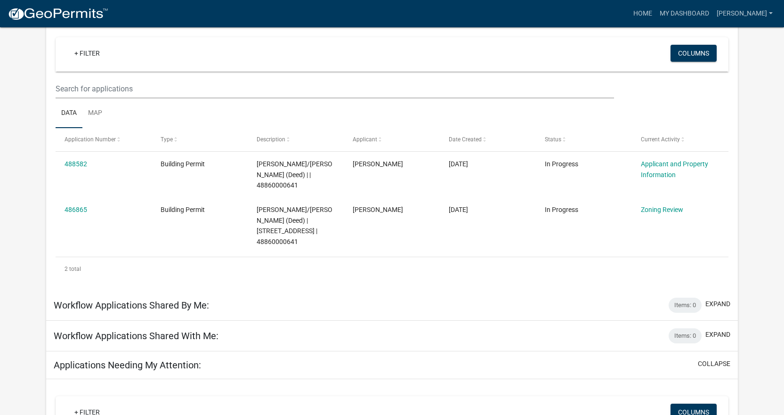
scroll to position [63, 0]
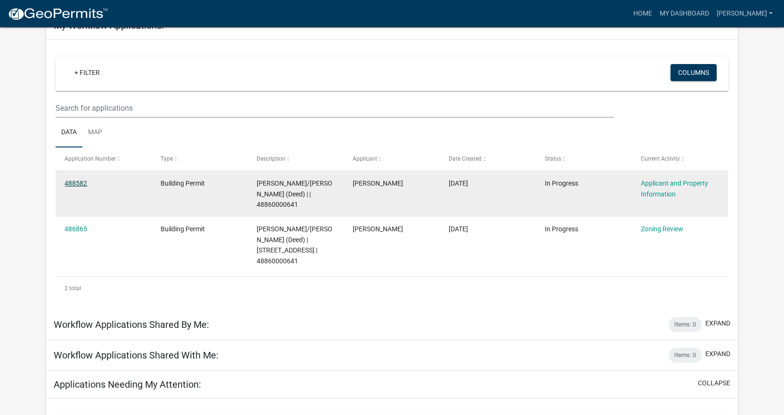
click at [74, 182] on link "488582" at bounding box center [76, 183] width 23 height 8
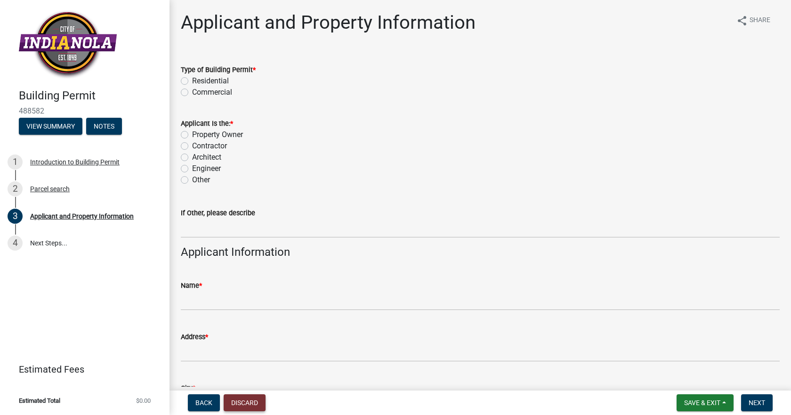
click at [245, 396] on button "Discard" at bounding box center [245, 402] width 42 height 17
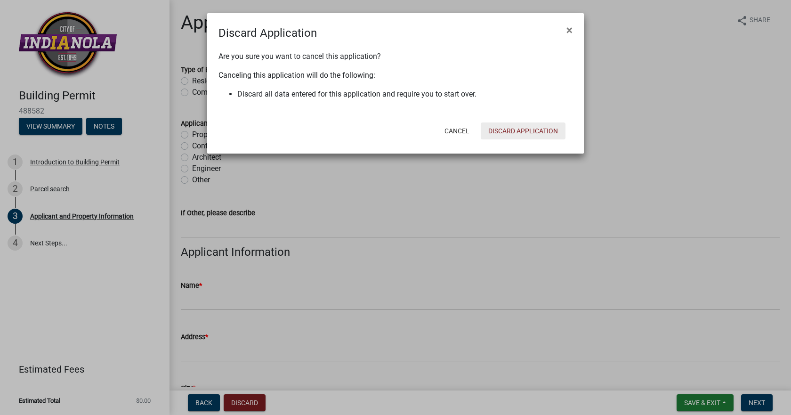
click at [508, 133] on button "Discard Application" at bounding box center [523, 130] width 85 height 17
